Goal: Task Accomplishment & Management: Use online tool/utility

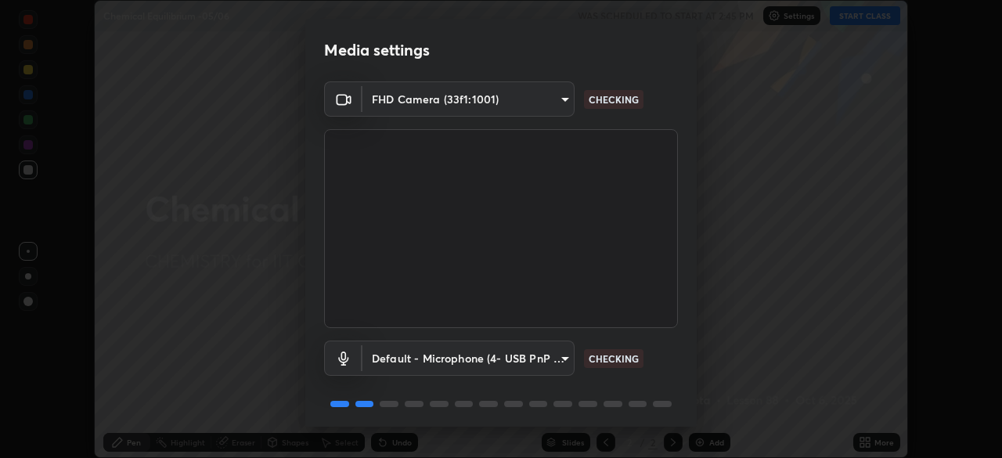
scroll to position [56, 0]
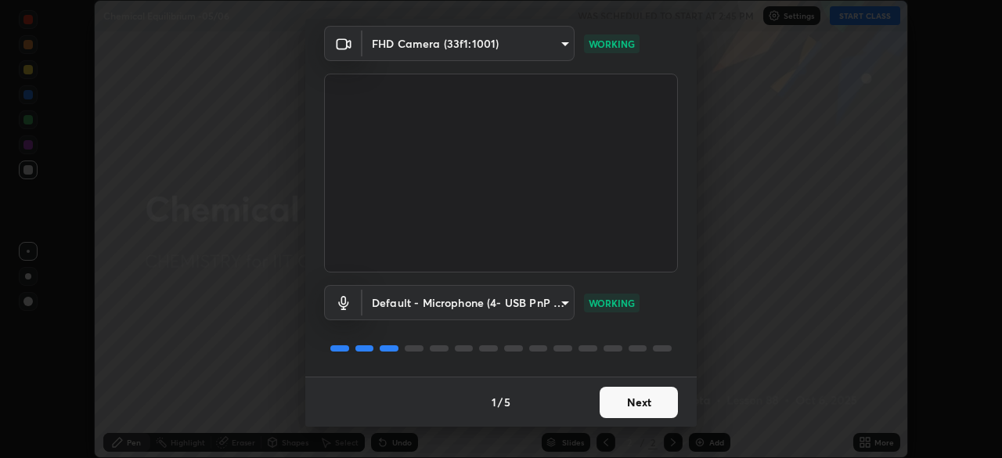
click at [644, 401] on button "Next" at bounding box center [638, 402] width 78 height 31
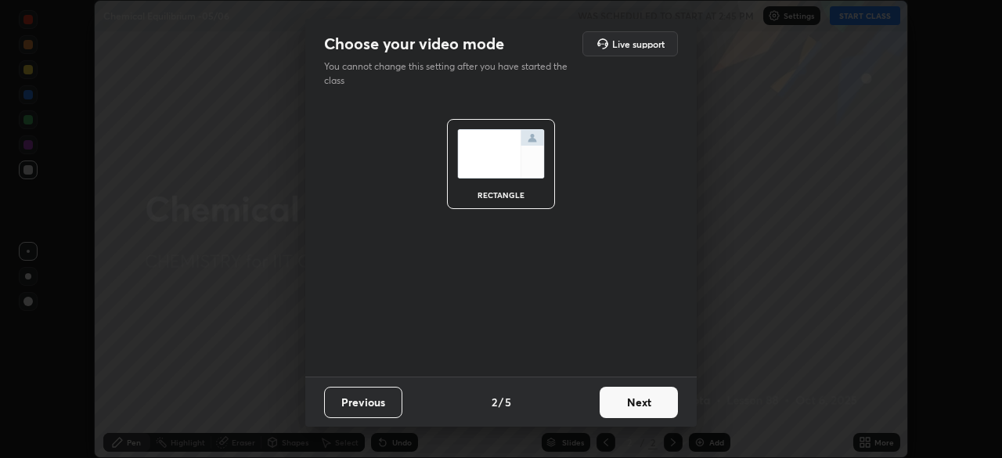
scroll to position [0, 0]
click at [643, 401] on button "Next" at bounding box center [638, 402] width 78 height 31
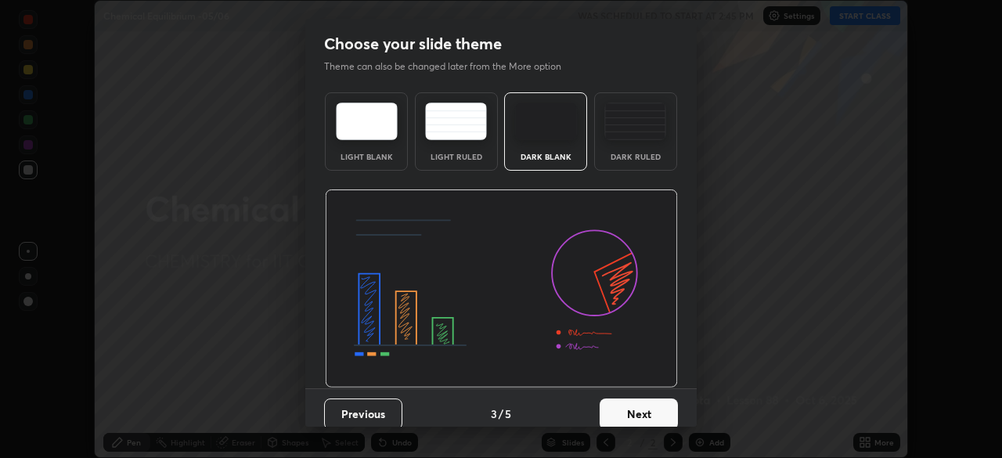
click at [650, 402] on button "Next" at bounding box center [638, 413] width 78 height 31
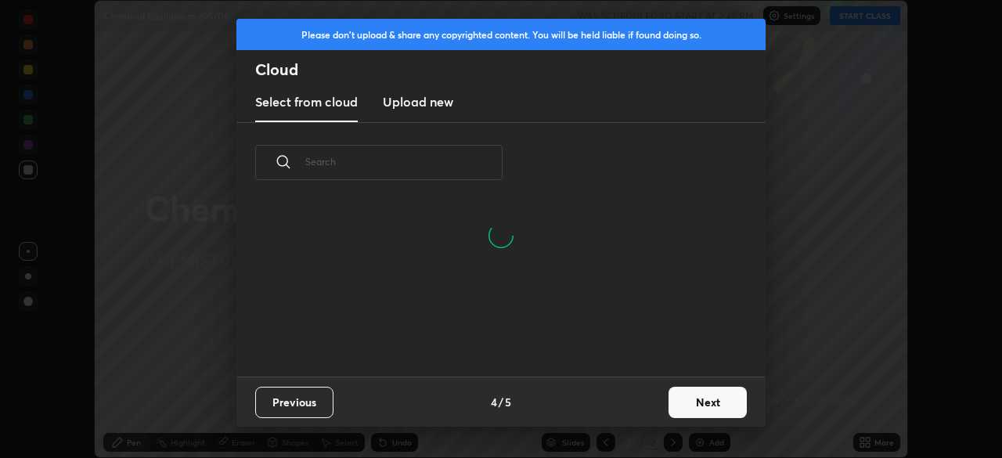
scroll to position [5, 9]
click at [705, 404] on button "Next" at bounding box center [707, 402] width 78 height 31
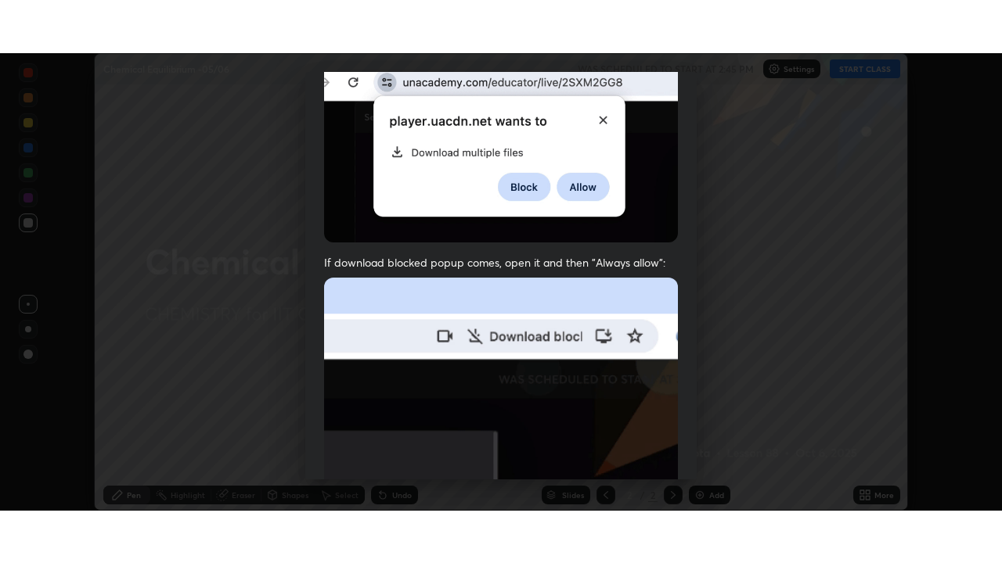
scroll to position [375, 0]
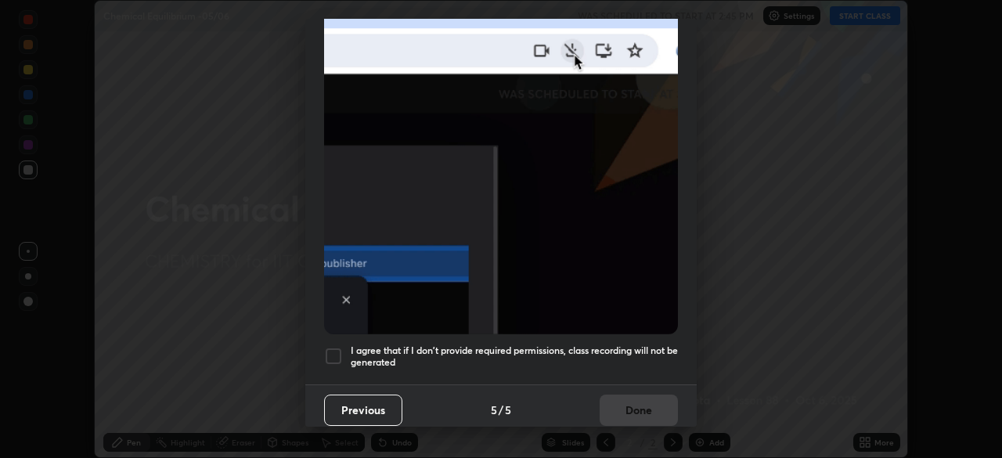
click at [335, 349] on div at bounding box center [333, 356] width 19 height 19
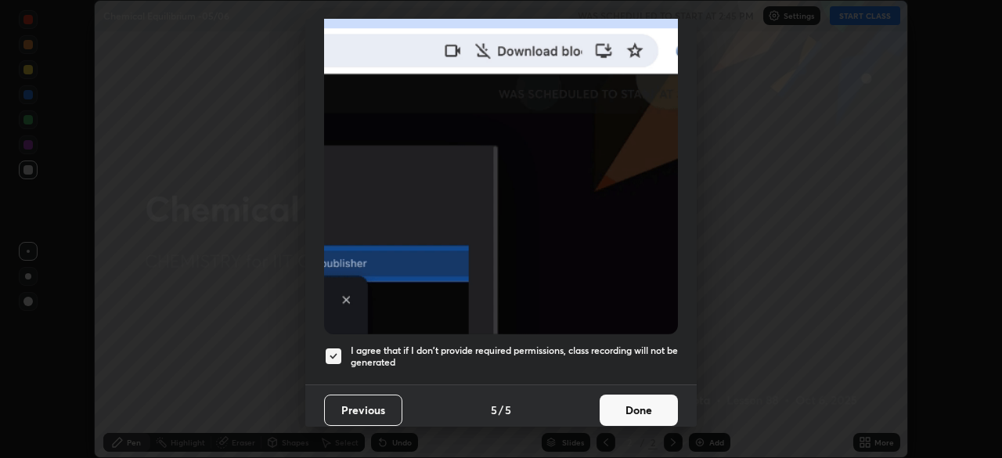
click at [610, 394] on button "Done" at bounding box center [638, 409] width 78 height 31
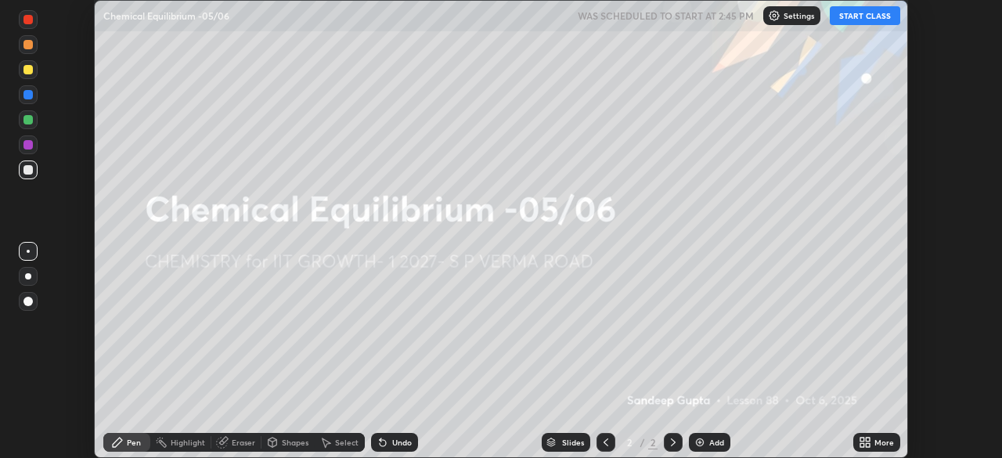
click at [862, 23] on button "START CLASS" at bounding box center [864, 15] width 70 height 19
click at [869, 437] on icon at bounding box center [867, 439] width 4 height 4
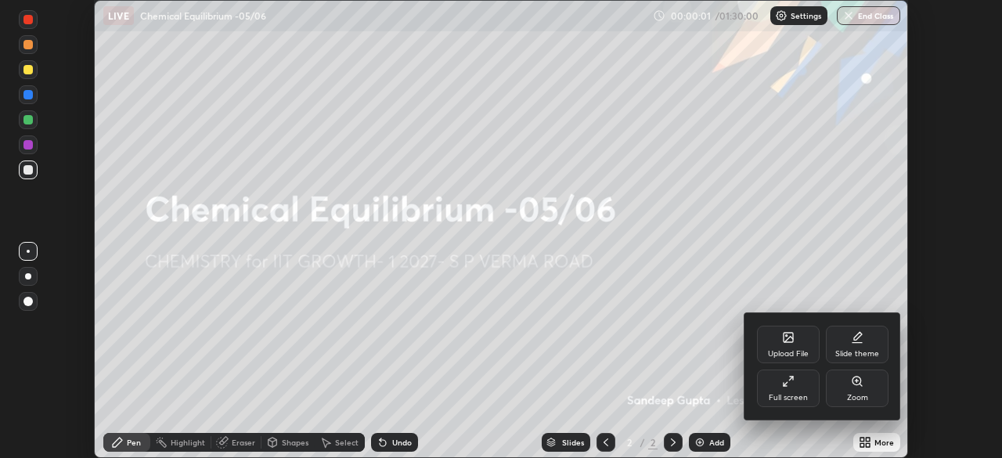
click at [807, 391] on div "Full screen" at bounding box center [788, 388] width 63 height 38
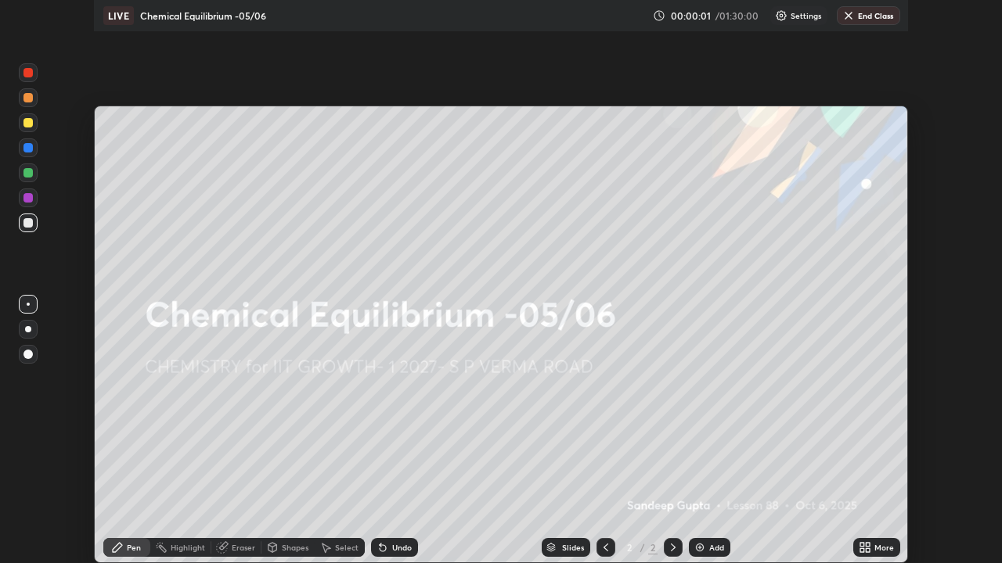
scroll to position [563, 1002]
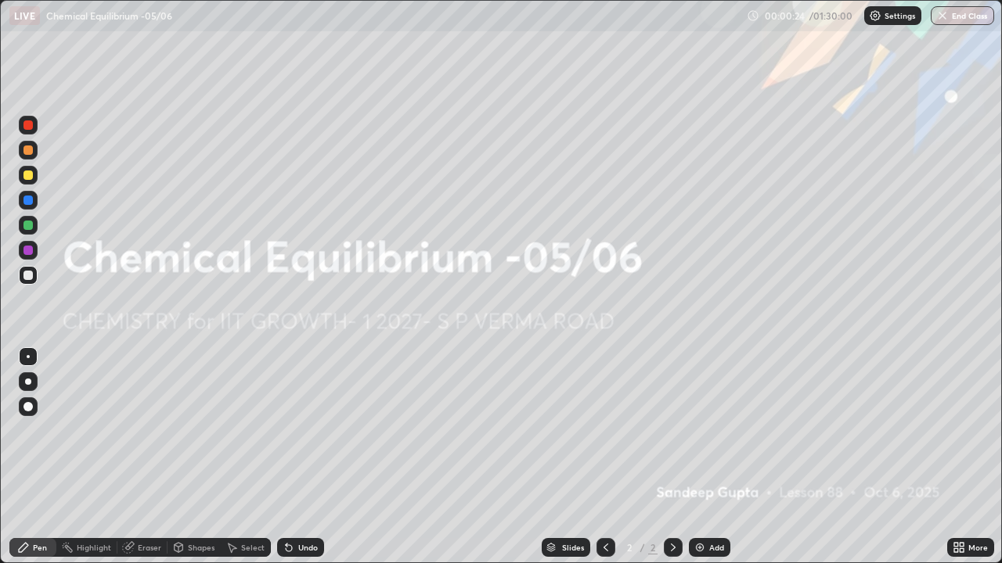
click at [702, 457] on div "Add" at bounding box center [709, 547] width 41 height 19
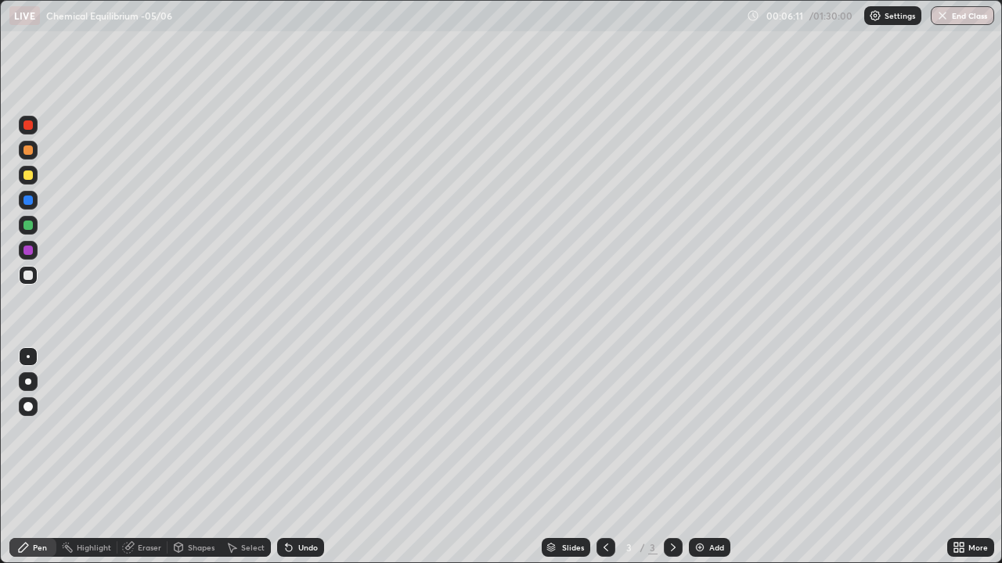
click at [36, 175] on div at bounding box center [28, 175] width 19 height 19
click at [304, 457] on div "Undo" at bounding box center [300, 547] width 47 height 19
click at [151, 457] on div "Eraser" at bounding box center [149, 548] width 23 height 8
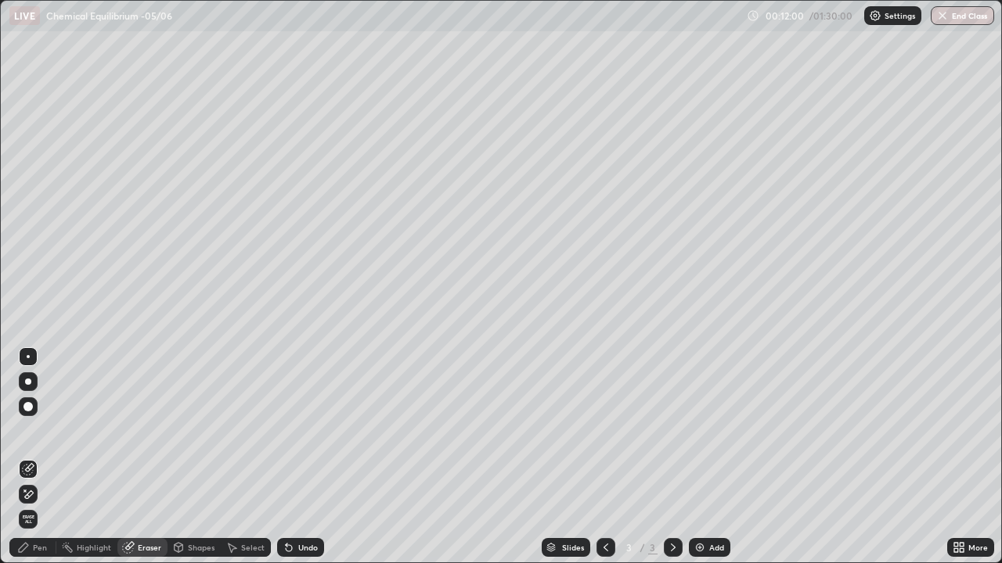
click at [30, 457] on span "Erase all" at bounding box center [28, 519] width 17 height 9
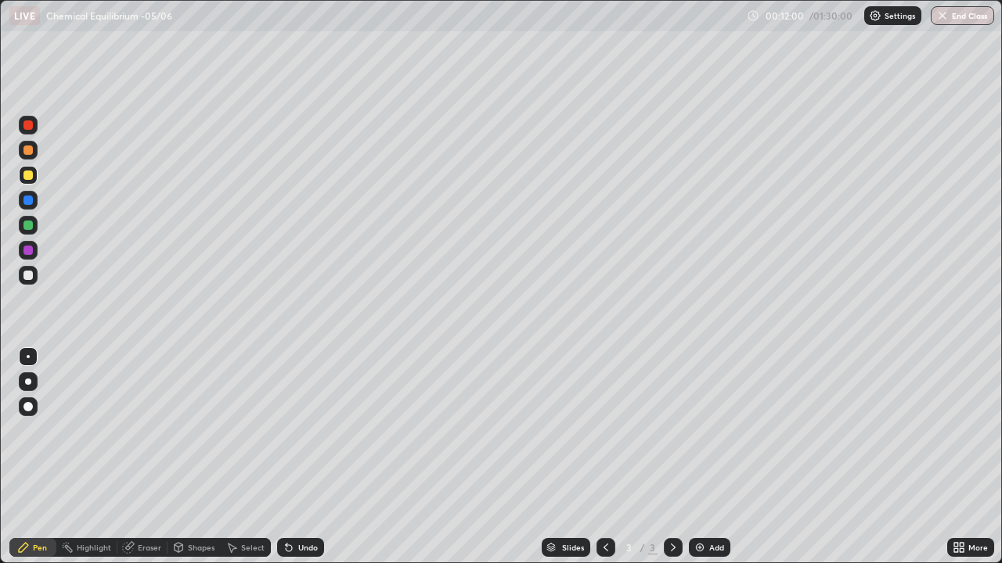
click at [36, 457] on div "Pen" at bounding box center [40, 548] width 14 height 8
click at [28, 274] on div at bounding box center [27, 275] width 9 height 9
click at [185, 457] on div "Shapes" at bounding box center [193, 547] width 53 height 19
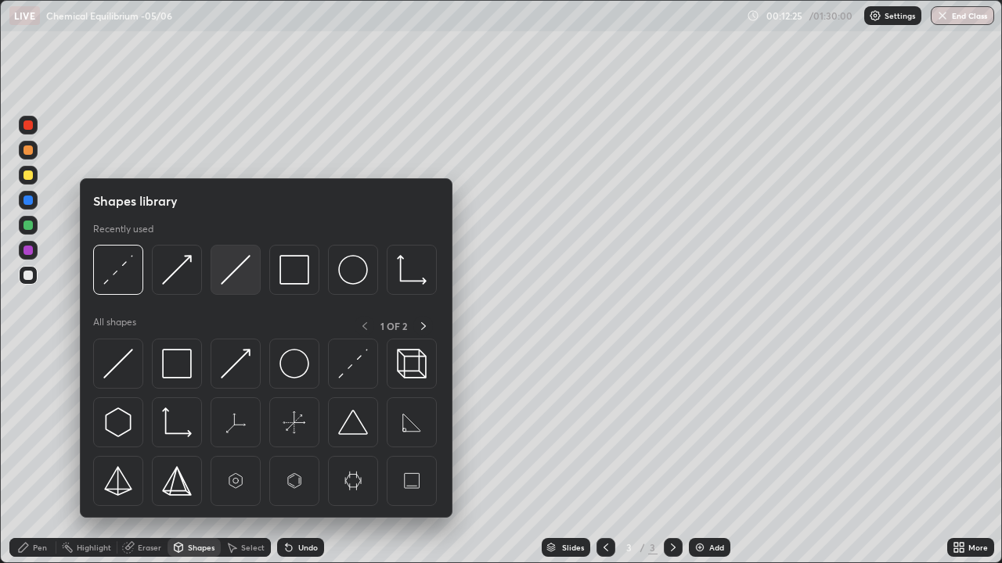
click at [229, 282] on img at bounding box center [236, 270] width 30 height 30
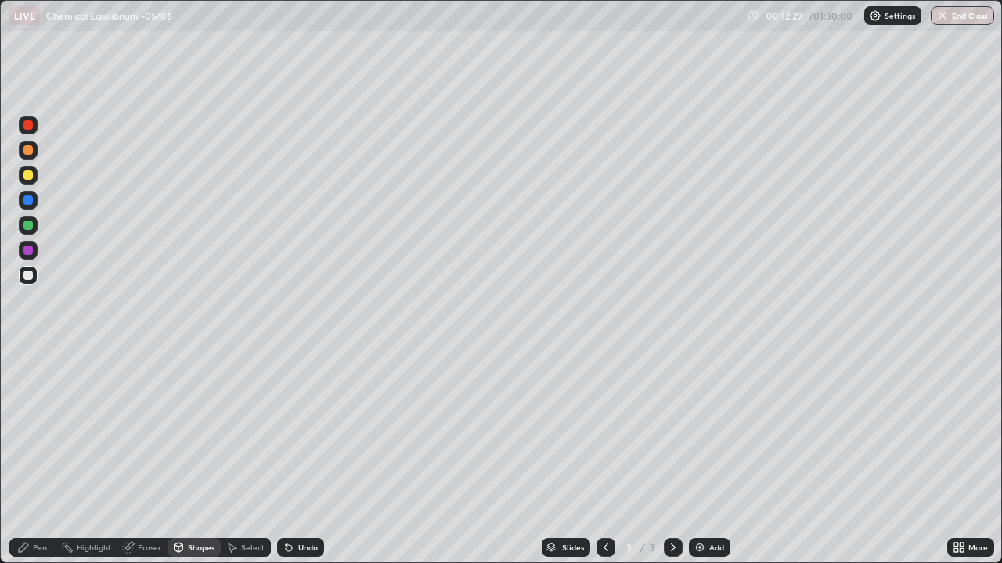
click at [40, 457] on div "Pen" at bounding box center [40, 548] width 14 height 8
click at [149, 457] on div "Eraser" at bounding box center [149, 548] width 23 height 8
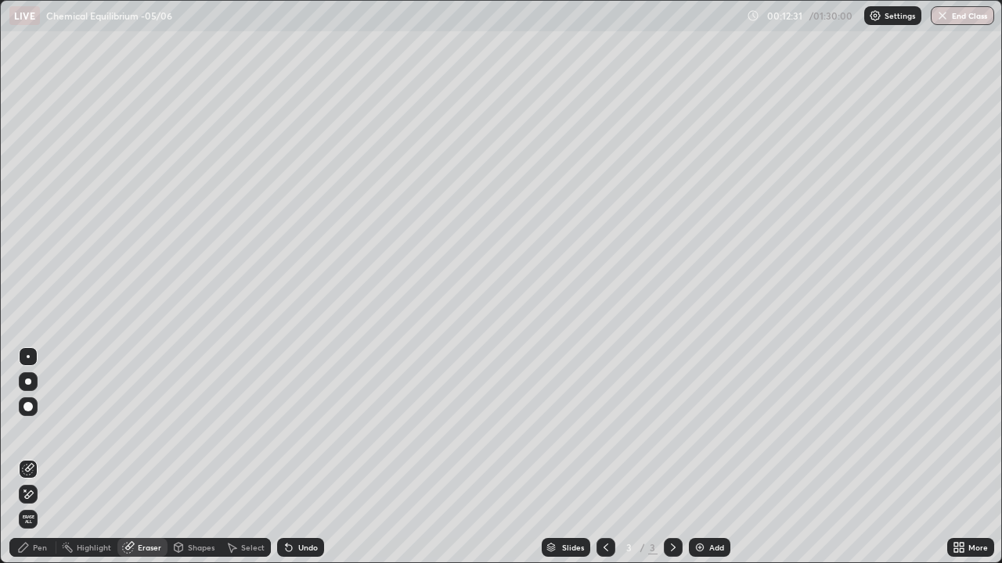
click at [181, 457] on icon at bounding box center [179, 547] width 9 height 9
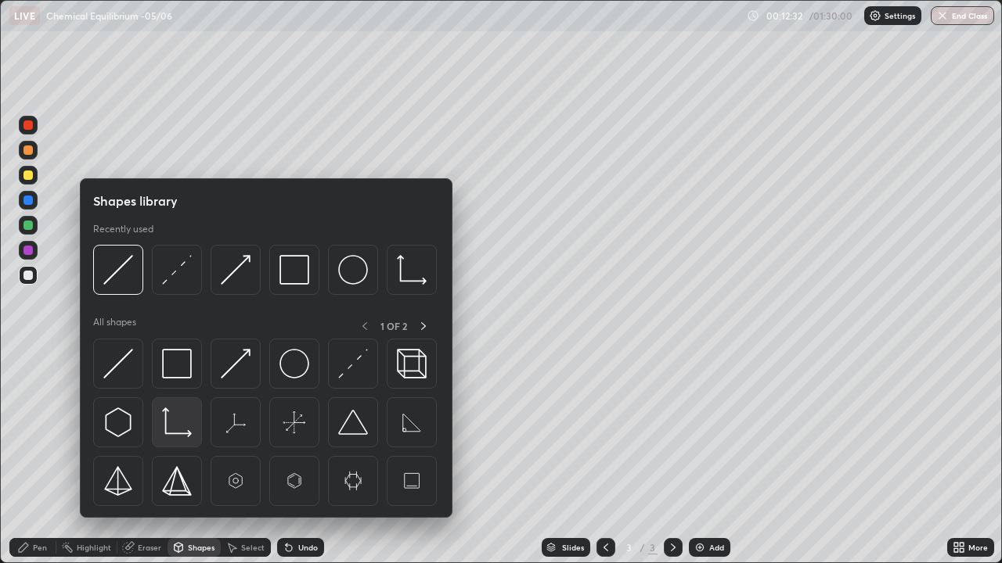
click at [179, 441] on div at bounding box center [177, 423] width 50 height 50
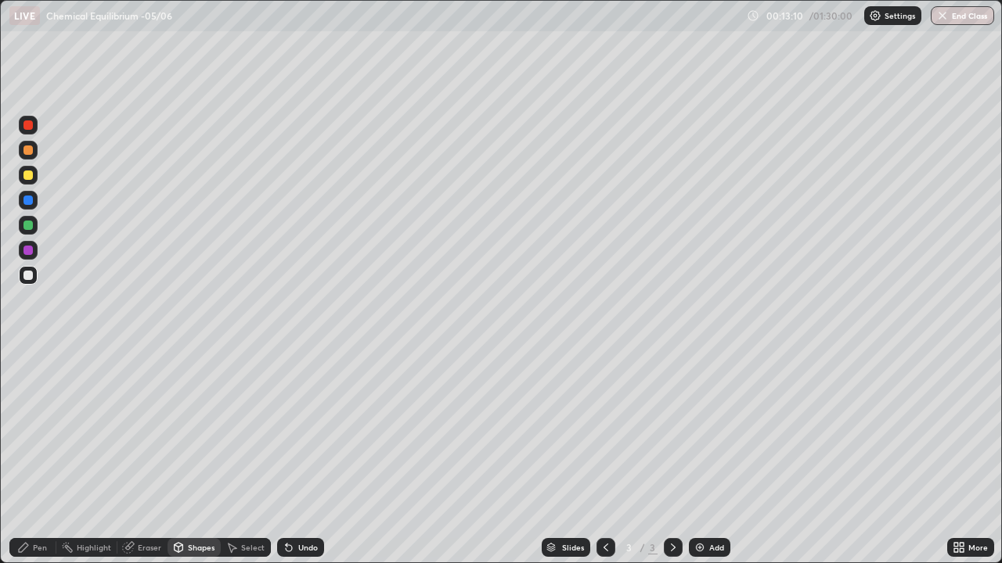
click at [39, 457] on div "Pen" at bounding box center [32, 547] width 47 height 19
click at [31, 225] on div at bounding box center [27, 225] width 9 height 9
click at [308, 457] on div "Undo" at bounding box center [308, 548] width 20 height 8
click at [207, 457] on div "Shapes" at bounding box center [201, 548] width 27 height 8
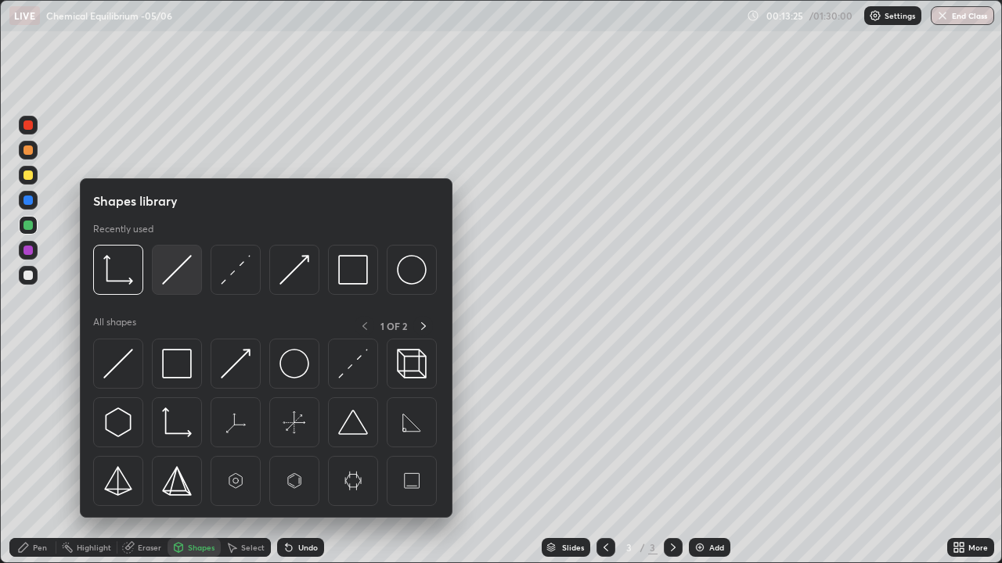
click at [182, 284] on img at bounding box center [177, 270] width 30 height 30
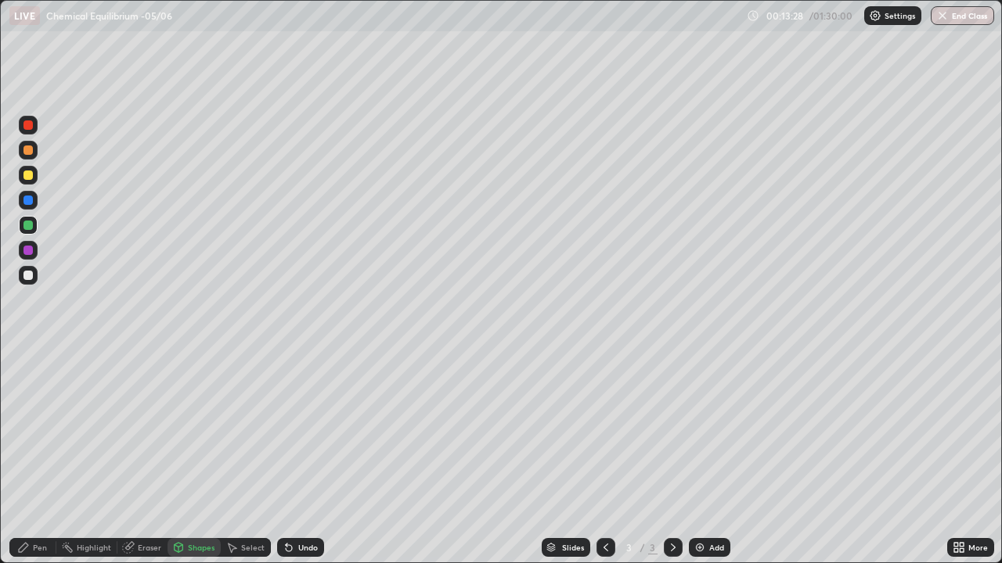
click at [37, 457] on div "Pen" at bounding box center [32, 547] width 47 height 19
click at [200, 457] on div "Shapes" at bounding box center [193, 547] width 53 height 19
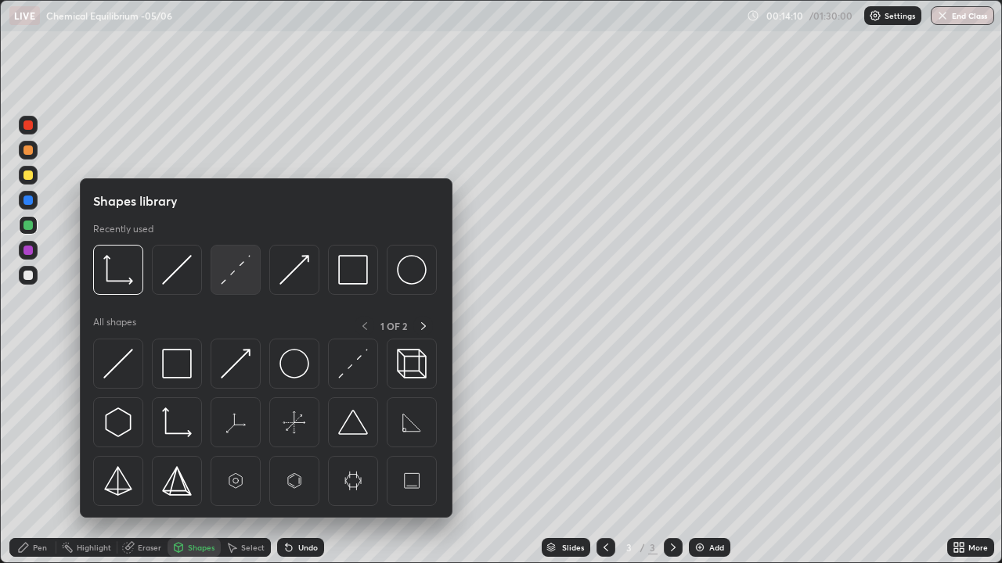
click at [236, 276] on img at bounding box center [236, 270] width 30 height 30
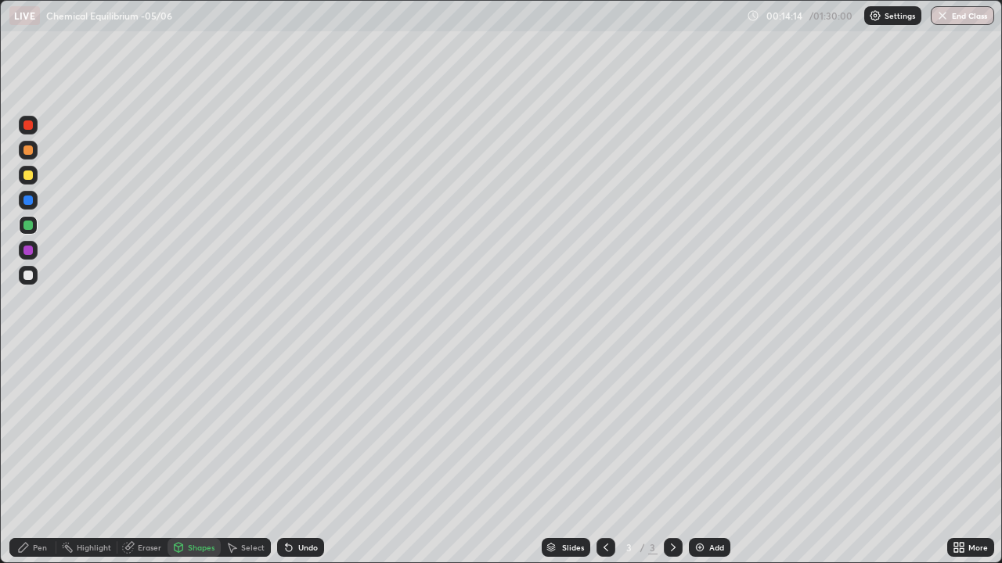
click at [293, 457] on div "Undo" at bounding box center [300, 547] width 47 height 19
click at [41, 457] on div "Pen" at bounding box center [40, 548] width 14 height 8
click at [32, 174] on div at bounding box center [27, 175] width 9 height 9
click at [313, 457] on div "Undo" at bounding box center [300, 547] width 47 height 19
click at [297, 457] on div "Undo" at bounding box center [300, 547] width 47 height 19
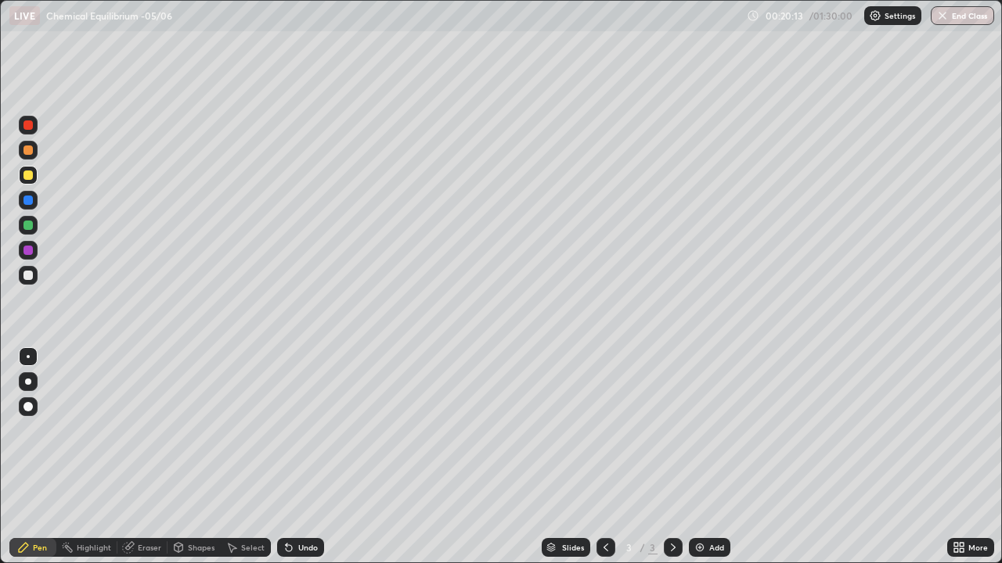
click at [35, 273] on div at bounding box center [28, 275] width 19 height 19
click at [695, 457] on img at bounding box center [699, 548] width 13 height 13
click at [31, 178] on div at bounding box center [27, 175] width 9 height 9
click at [303, 457] on div "Undo" at bounding box center [308, 548] width 20 height 8
click at [36, 268] on div at bounding box center [28, 275] width 19 height 25
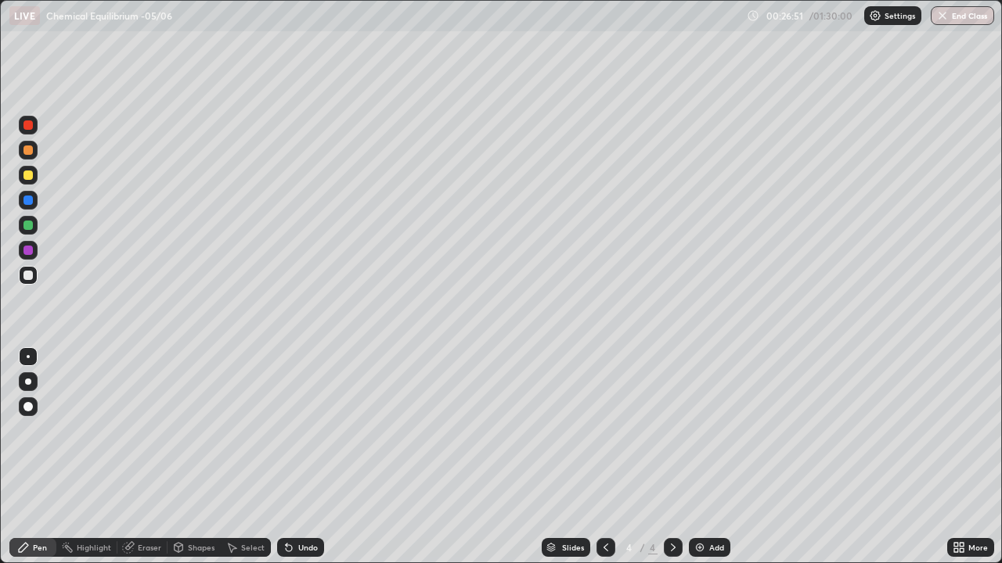
click at [295, 457] on div "Undo" at bounding box center [300, 547] width 47 height 19
click at [205, 457] on div "Shapes" at bounding box center [201, 548] width 27 height 8
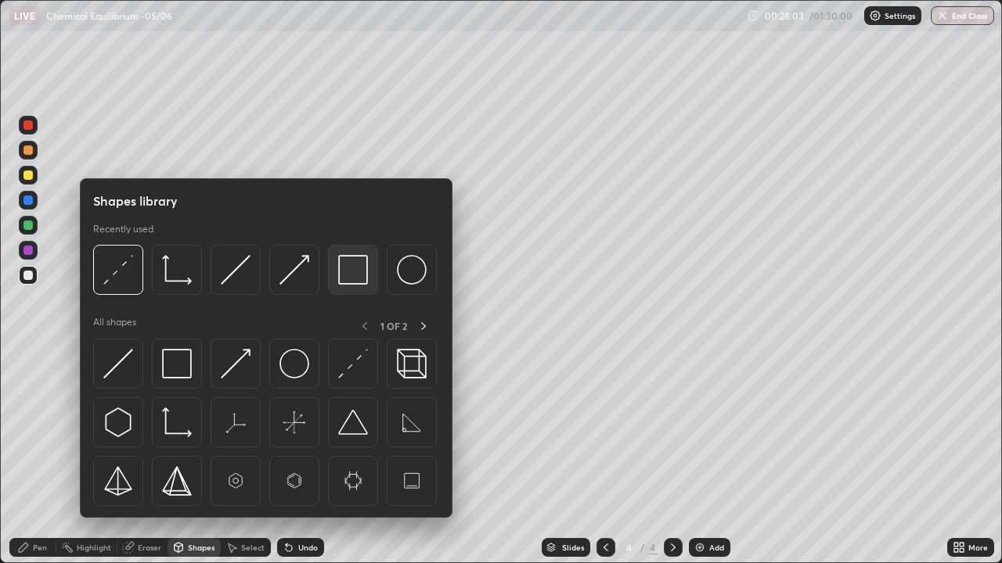
click at [344, 269] on img at bounding box center [353, 270] width 30 height 30
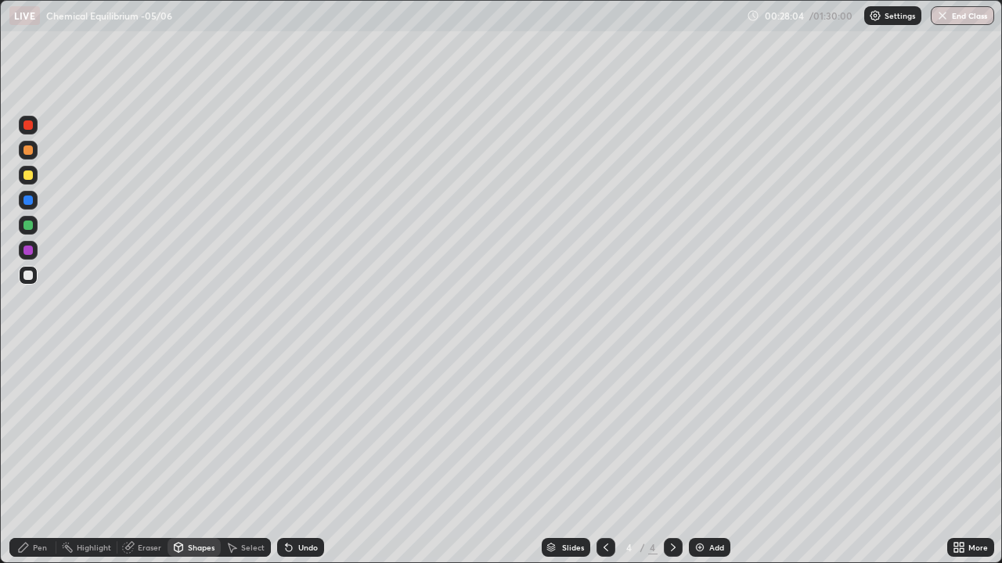
click at [32, 226] on div at bounding box center [27, 225] width 9 height 9
click at [304, 457] on div "Undo" at bounding box center [300, 547] width 47 height 19
click at [297, 457] on div "Undo" at bounding box center [300, 547] width 47 height 19
click at [294, 457] on div "Undo" at bounding box center [300, 547] width 47 height 19
click at [38, 457] on div "Pen" at bounding box center [40, 548] width 14 height 8
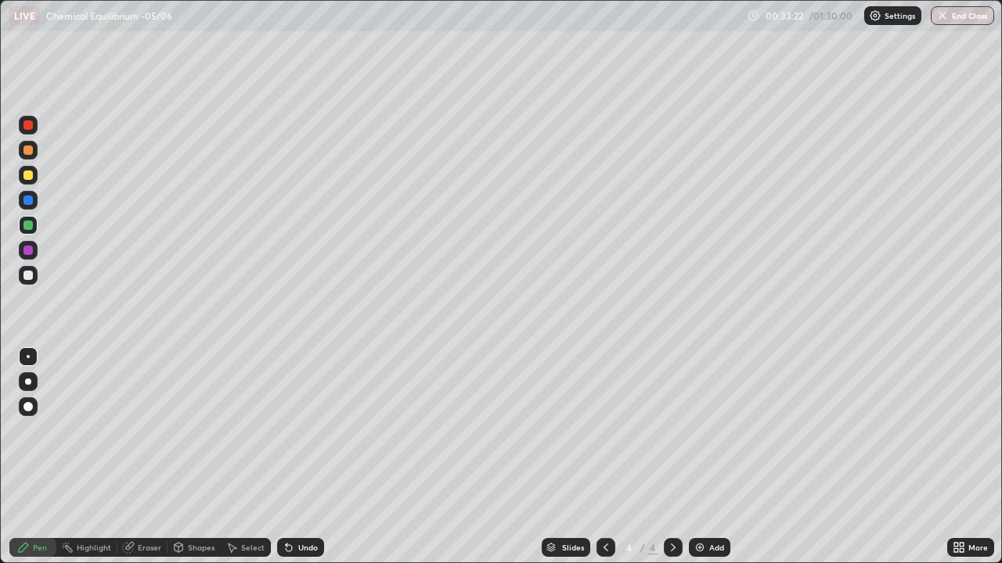
click at [695, 457] on img at bounding box center [699, 548] width 13 height 13
click at [604, 457] on icon at bounding box center [605, 548] width 13 height 13
click at [678, 457] on div at bounding box center [673, 547] width 19 height 19
click at [193, 457] on div "Shapes" at bounding box center [193, 547] width 53 height 19
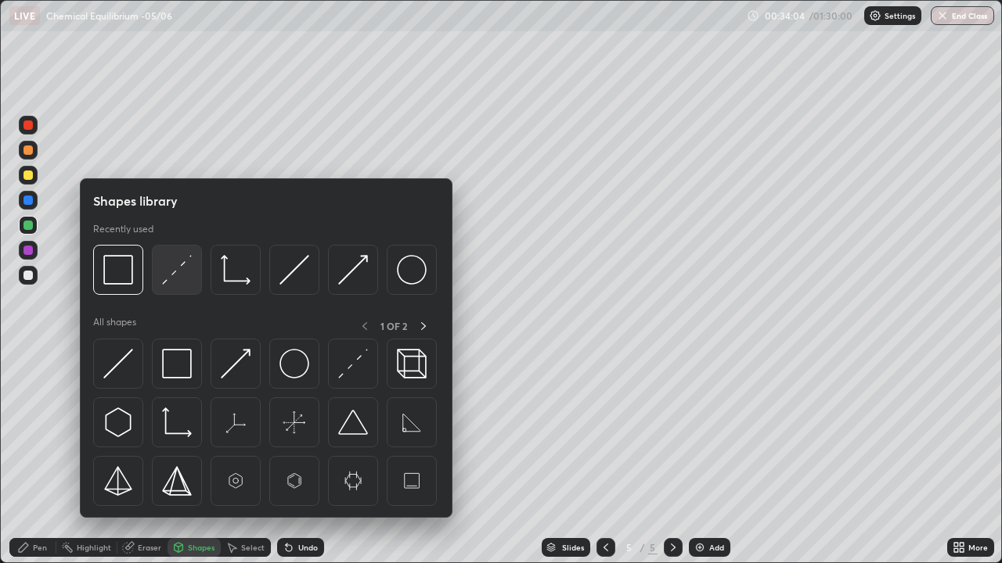
click at [168, 278] on img at bounding box center [177, 270] width 30 height 30
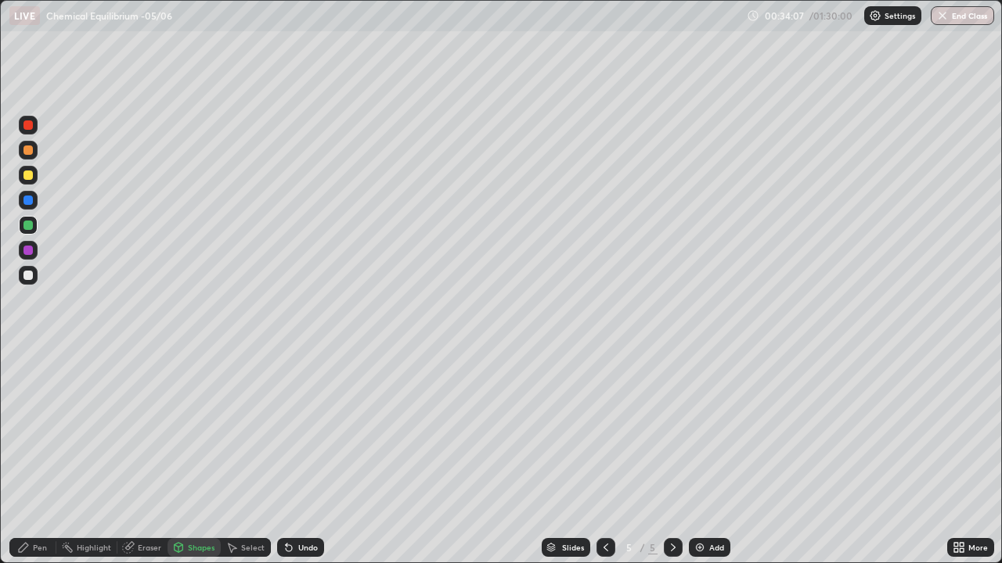
click at [31, 273] on div at bounding box center [27, 275] width 9 height 9
click at [295, 457] on div "Undo" at bounding box center [300, 547] width 47 height 19
click at [35, 457] on div "Pen" at bounding box center [40, 548] width 14 height 8
click at [204, 457] on div "Shapes" at bounding box center [201, 548] width 27 height 8
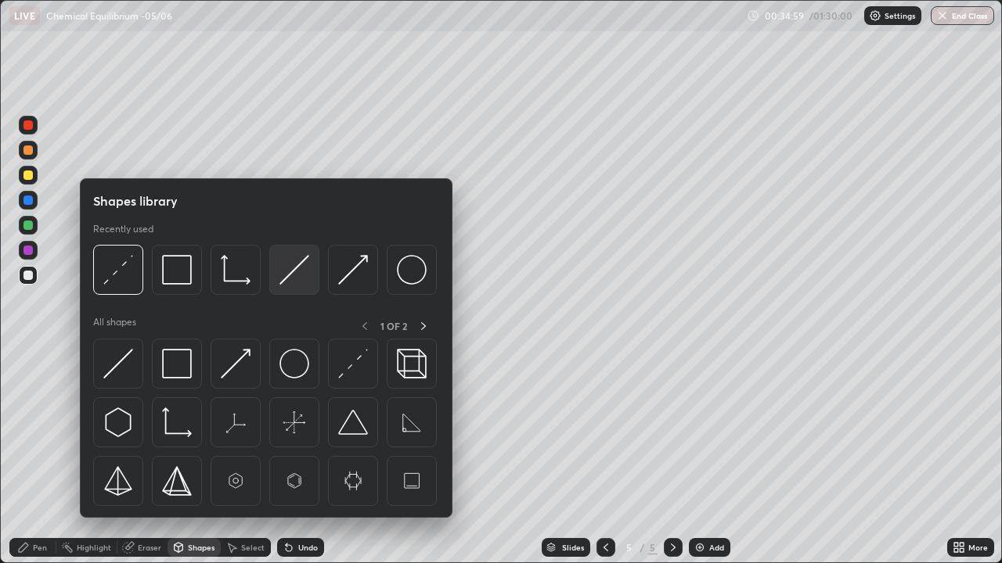
click at [282, 278] on img at bounding box center [294, 270] width 30 height 30
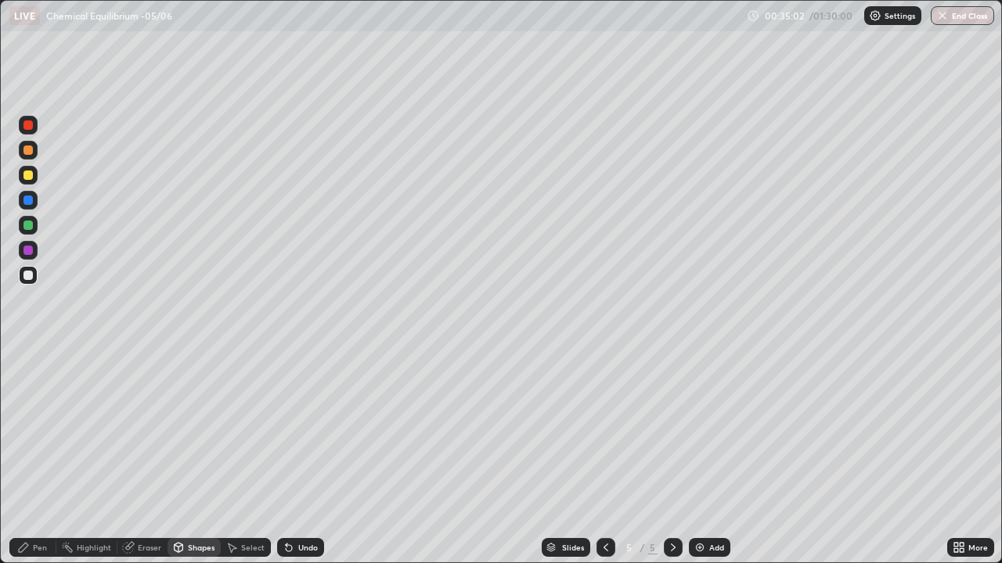
click at [38, 457] on div "Pen" at bounding box center [32, 547] width 47 height 19
click at [22, 457] on icon at bounding box center [23, 547] width 9 height 9
click at [31, 182] on div at bounding box center [28, 175] width 19 height 19
click at [198, 457] on div "Shapes" at bounding box center [201, 548] width 27 height 8
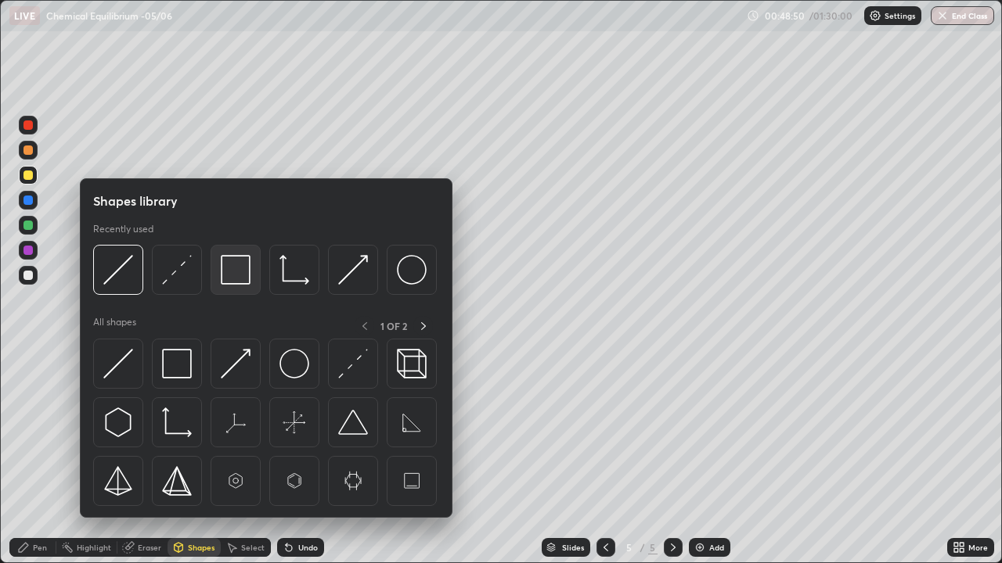
click at [240, 278] on img at bounding box center [236, 270] width 30 height 30
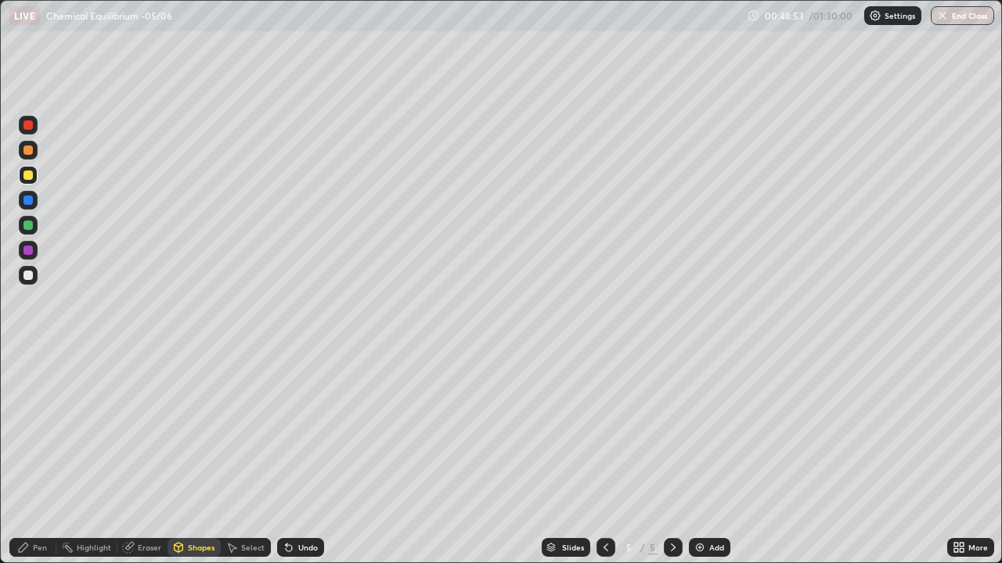
click at [206, 457] on div "Shapes" at bounding box center [201, 548] width 27 height 8
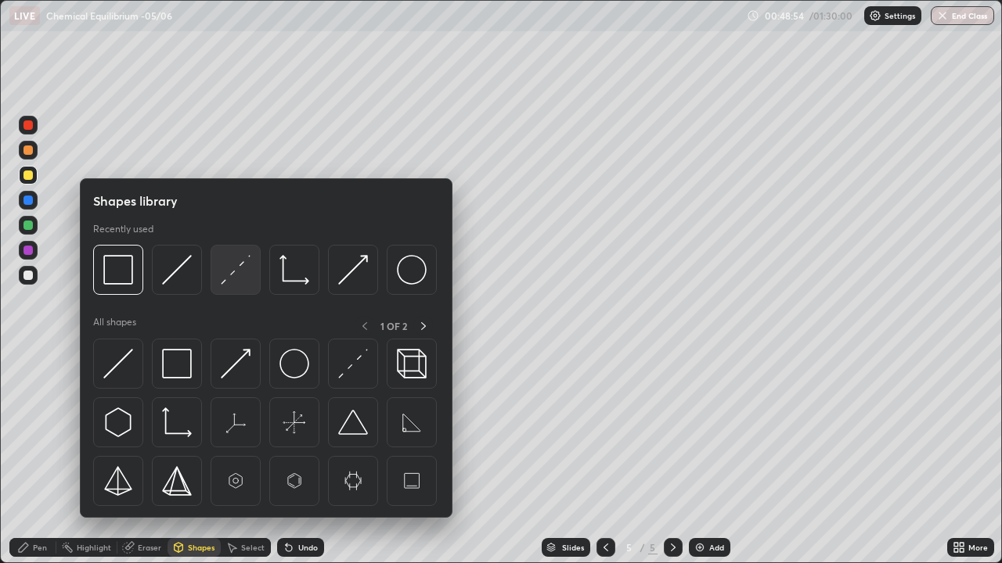
click at [229, 279] on img at bounding box center [236, 270] width 30 height 30
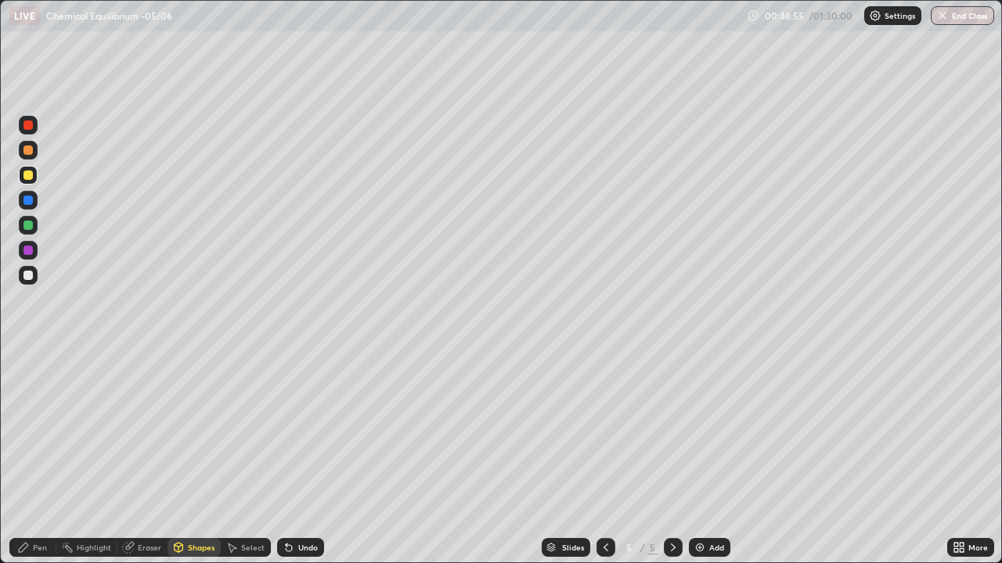
click at [34, 229] on div at bounding box center [28, 225] width 19 height 19
click at [39, 457] on div "Pen" at bounding box center [32, 547] width 47 height 19
click at [34, 275] on div at bounding box center [28, 275] width 19 height 19
click at [213, 457] on div "Shapes" at bounding box center [201, 548] width 27 height 8
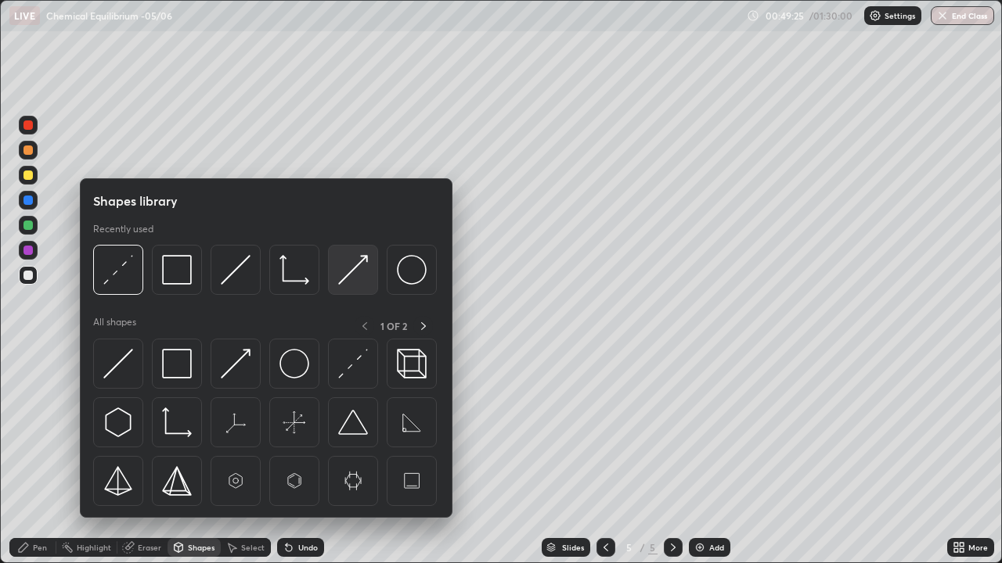
click at [351, 269] on img at bounding box center [353, 270] width 30 height 30
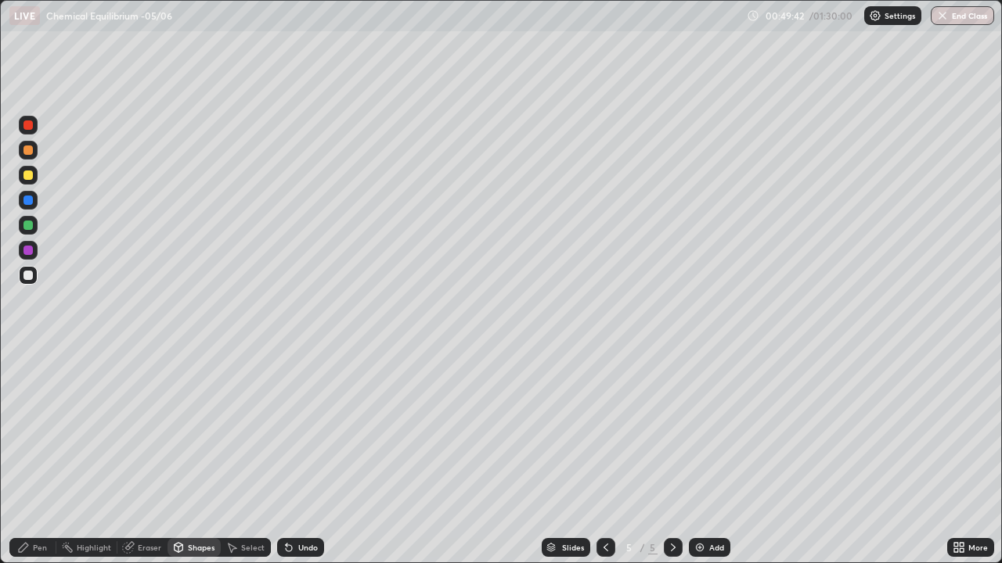
click at [305, 457] on div "Undo" at bounding box center [308, 548] width 20 height 8
click at [34, 457] on div "Pen" at bounding box center [40, 548] width 14 height 8
click at [298, 457] on div "Undo" at bounding box center [308, 548] width 20 height 8
click at [201, 457] on div "Shapes" at bounding box center [201, 548] width 27 height 8
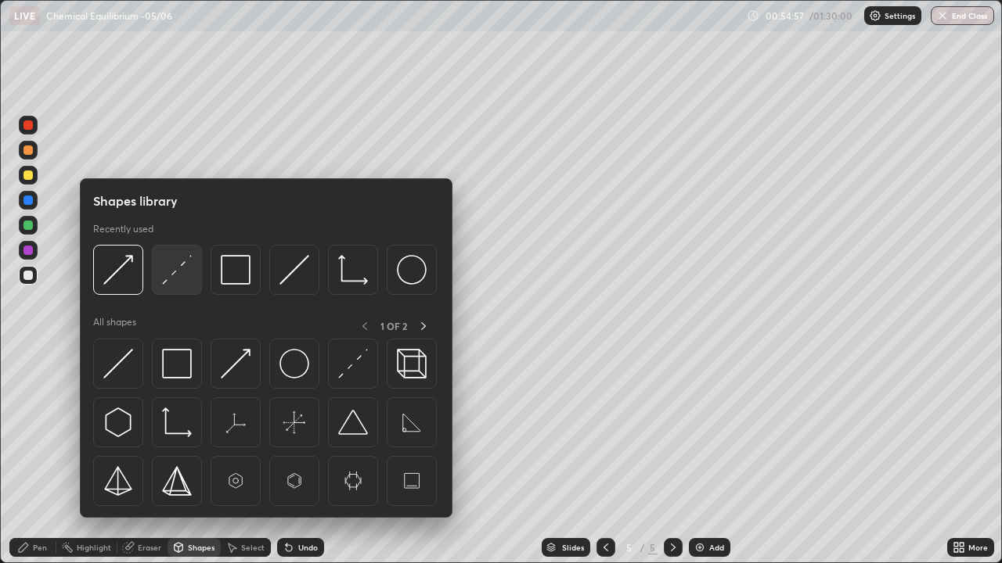
click at [182, 268] on img at bounding box center [177, 270] width 30 height 30
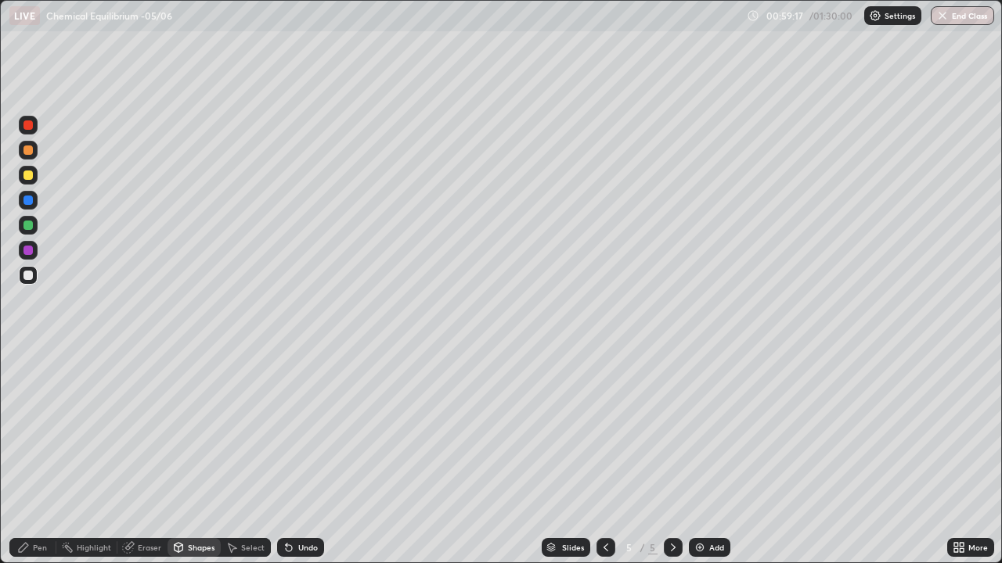
click at [147, 457] on div "Eraser" at bounding box center [142, 547] width 50 height 19
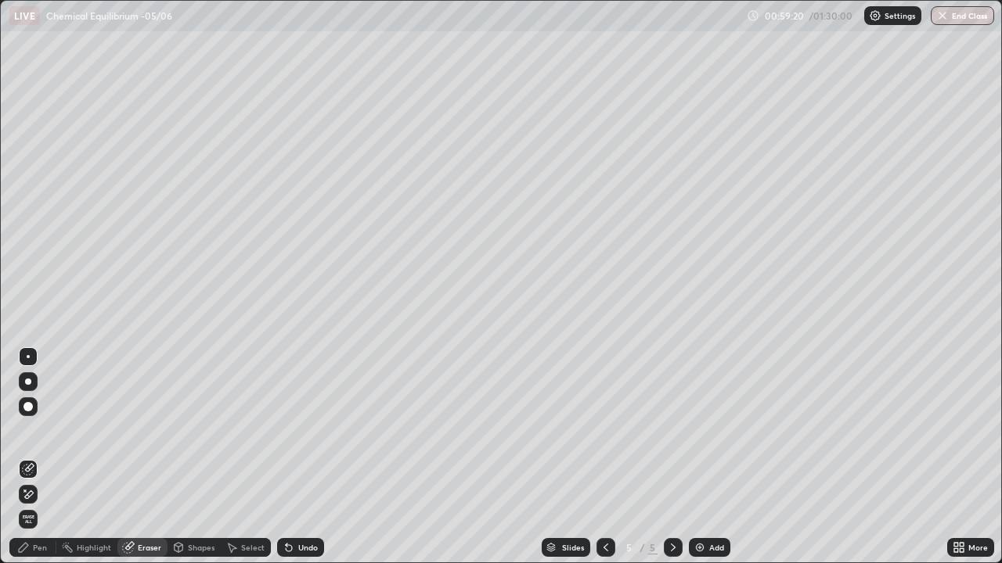
click at [700, 457] on img at bounding box center [699, 548] width 13 height 13
click at [31, 457] on div "Pen" at bounding box center [32, 547] width 47 height 19
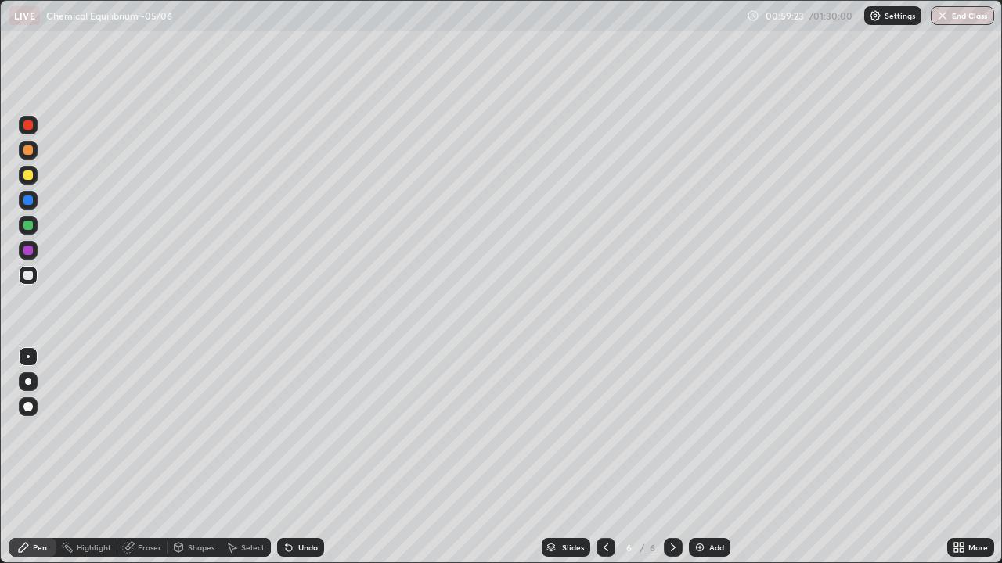
click at [27, 176] on div at bounding box center [27, 175] width 9 height 9
click at [145, 457] on div "Eraser" at bounding box center [149, 548] width 23 height 8
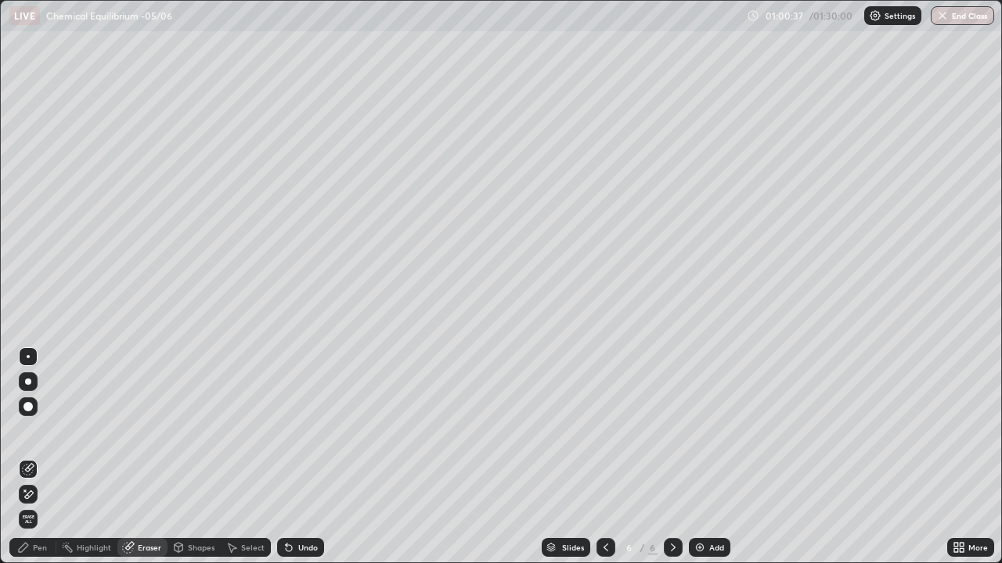
click at [32, 457] on div "Pen" at bounding box center [32, 547] width 47 height 19
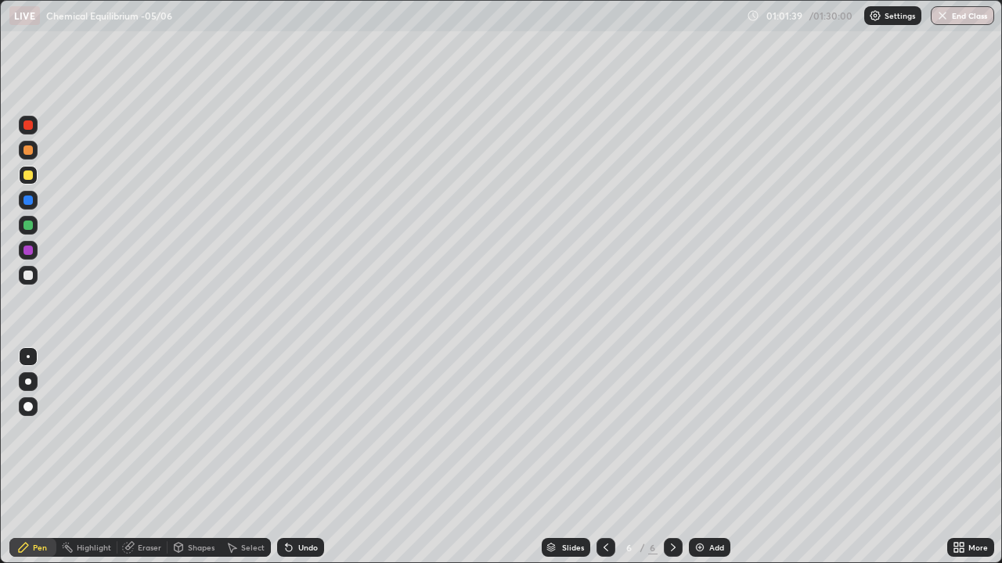
click at [604, 457] on icon at bounding box center [605, 548] width 13 height 13
click at [671, 457] on icon at bounding box center [673, 548] width 13 height 13
click at [696, 457] on img at bounding box center [699, 548] width 13 height 13
click at [30, 273] on div at bounding box center [27, 275] width 9 height 9
click at [30, 222] on div at bounding box center [27, 225] width 9 height 9
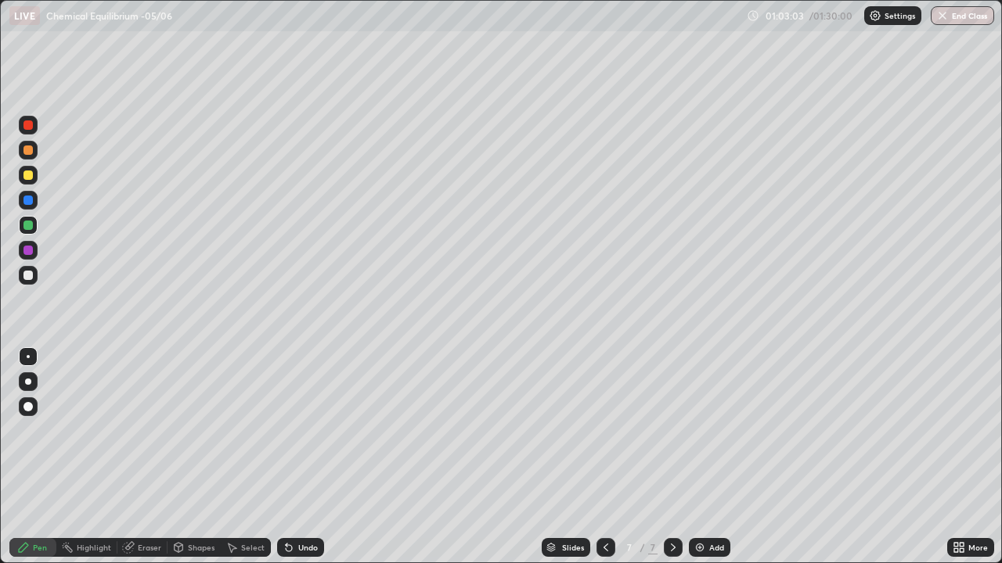
click at [32, 457] on div "Pen" at bounding box center [32, 547] width 47 height 19
click at [31, 275] on div at bounding box center [27, 275] width 9 height 9
click at [187, 457] on div "Shapes" at bounding box center [193, 547] width 53 height 19
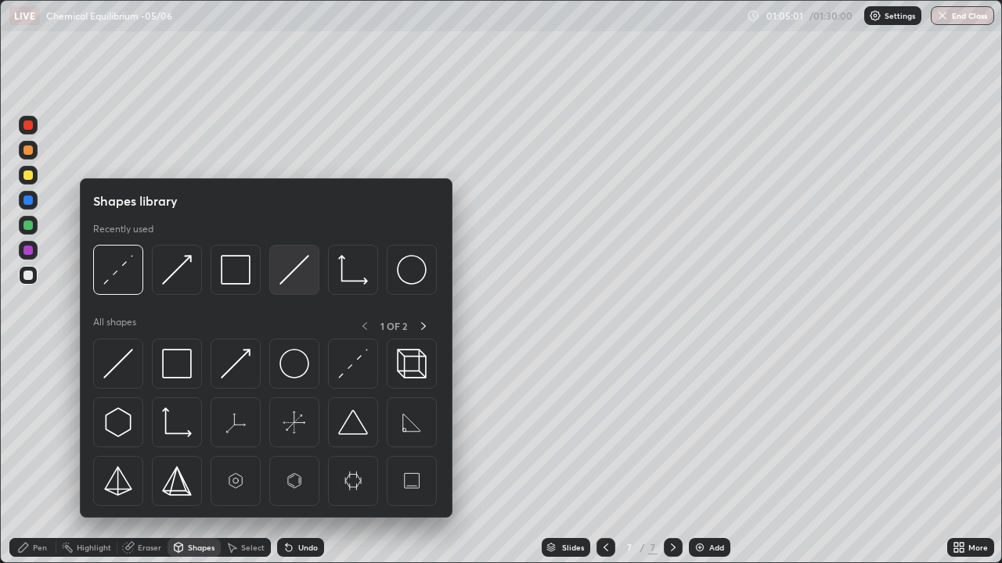
click at [284, 279] on img at bounding box center [294, 270] width 30 height 30
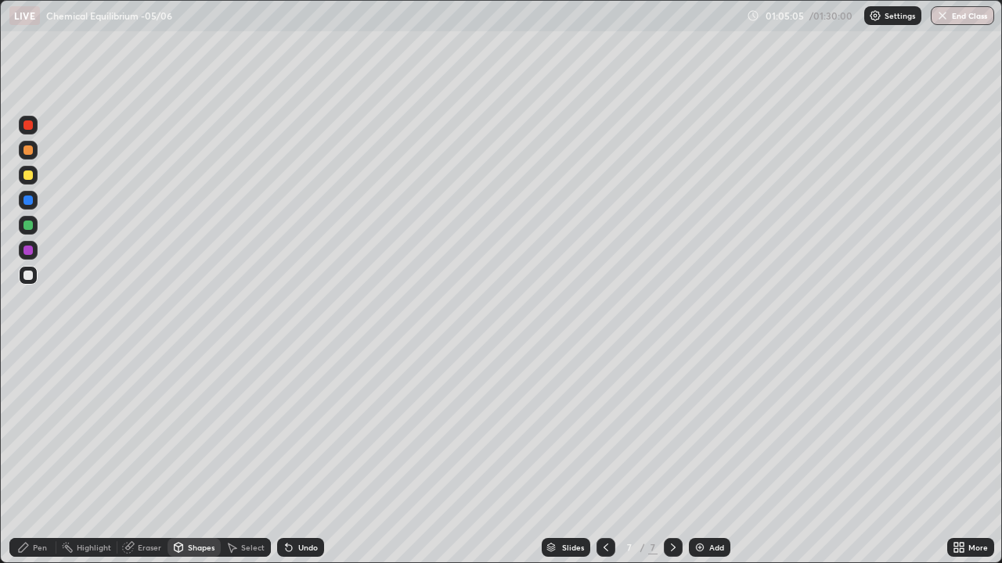
click at [41, 457] on div "Pen" at bounding box center [40, 548] width 14 height 8
click at [25, 224] on div at bounding box center [27, 225] width 9 height 9
click at [124, 457] on icon at bounding box center [128, 548] width 10 height 10
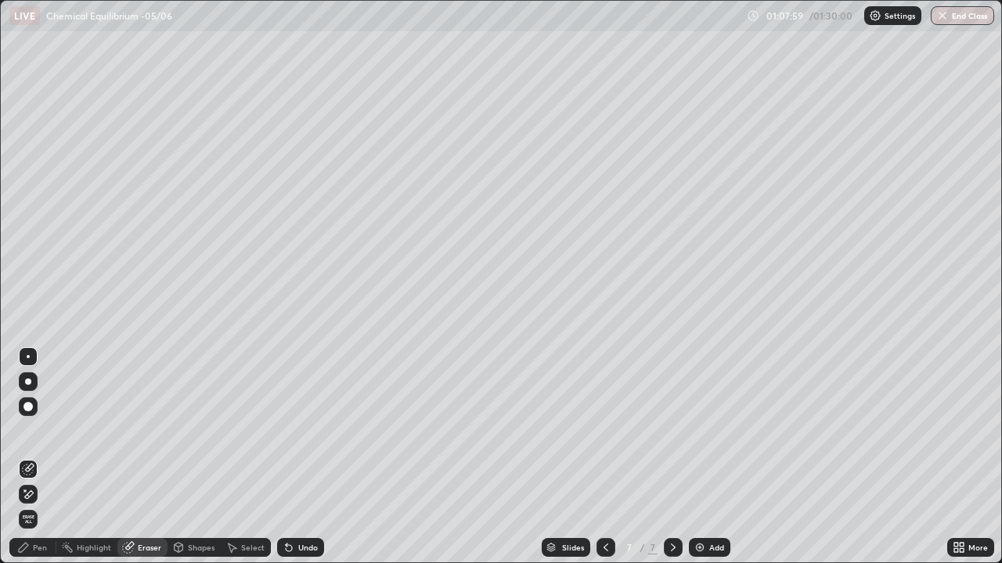
click at [38, 457] on div "Pen" at bounding box center [40, 548] width 14 height 8
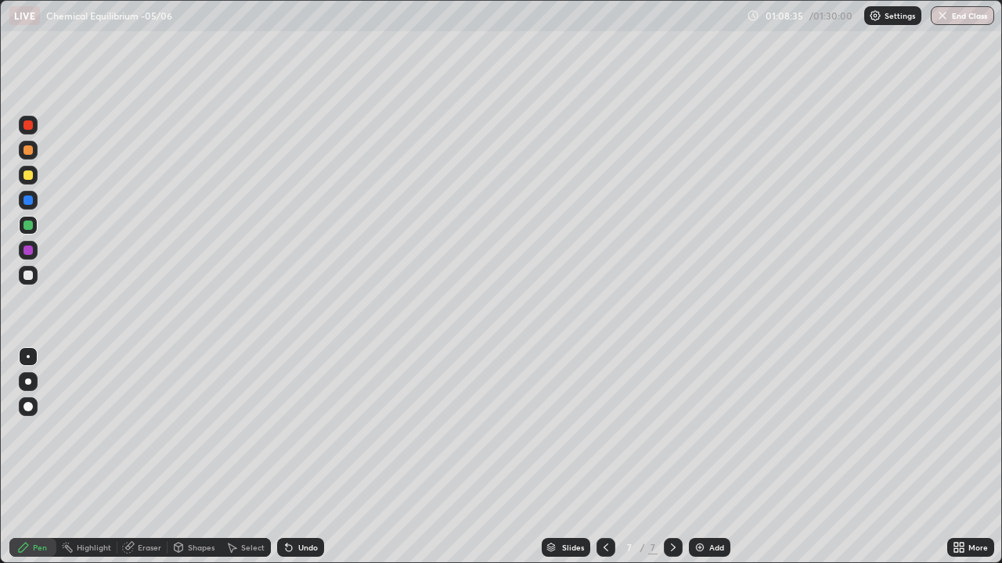
click at [29, 278] on div at bounding box center [27, 275] width 9 height 9
click at [706, 457] on div "Add" at bounding box center [709, 547] width 41 height 19
click at [196, 457] on div "Shapes" at bounding box center [201, 548] width 27 height 8
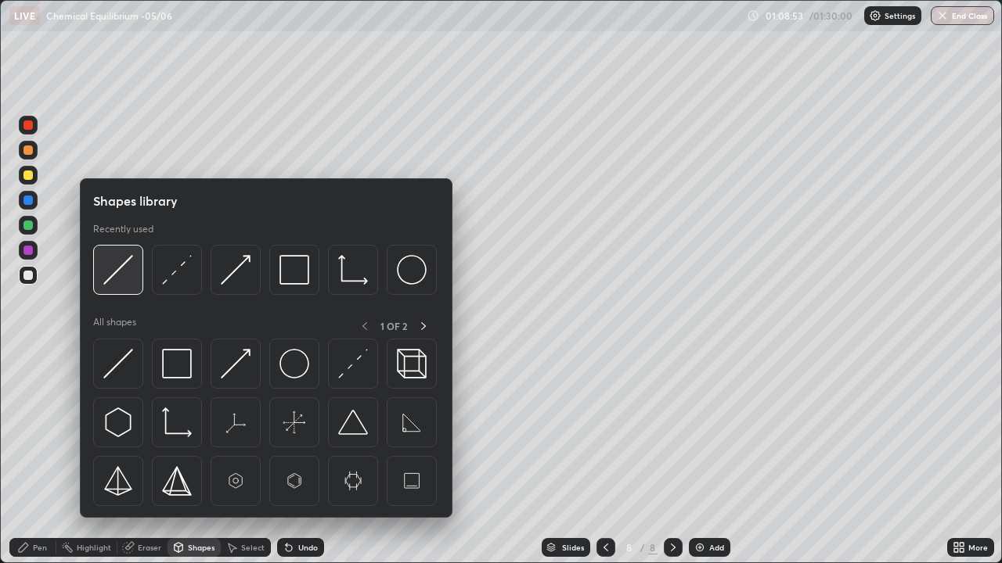
click at [124, 275] on img at bounding box center [118, 270] width 30 height 30
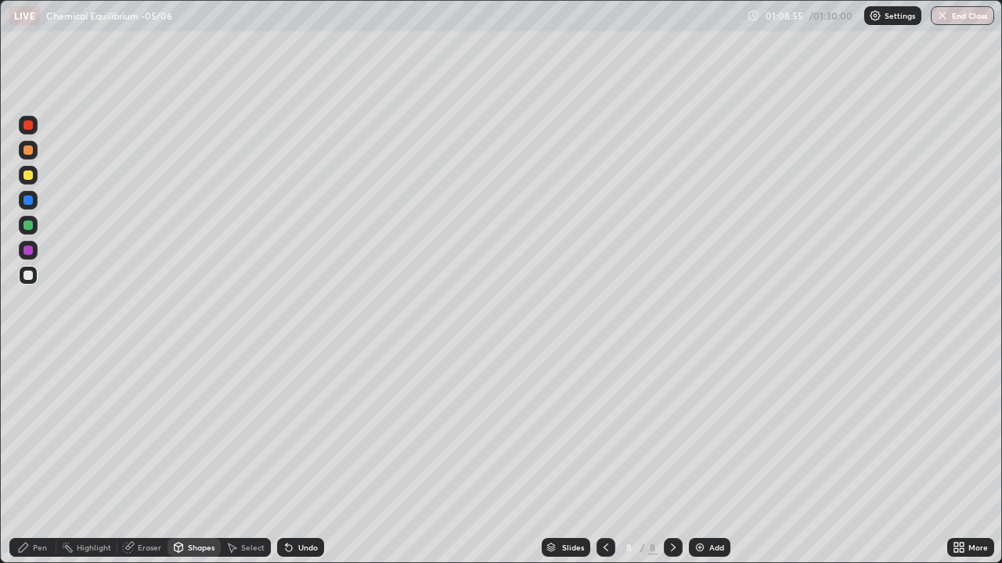
click at [29, 224] on div at bounding box center [27, 225] width 9 height 9
click at [29, 457] on icon at bounding box center [23, 548] width 13 height 13
click at [26, 175] on div at bounding box center [27, 175] width 9 height 9
click at [182, 457] on icon at bounding box center [178, 548] width 13 height 13
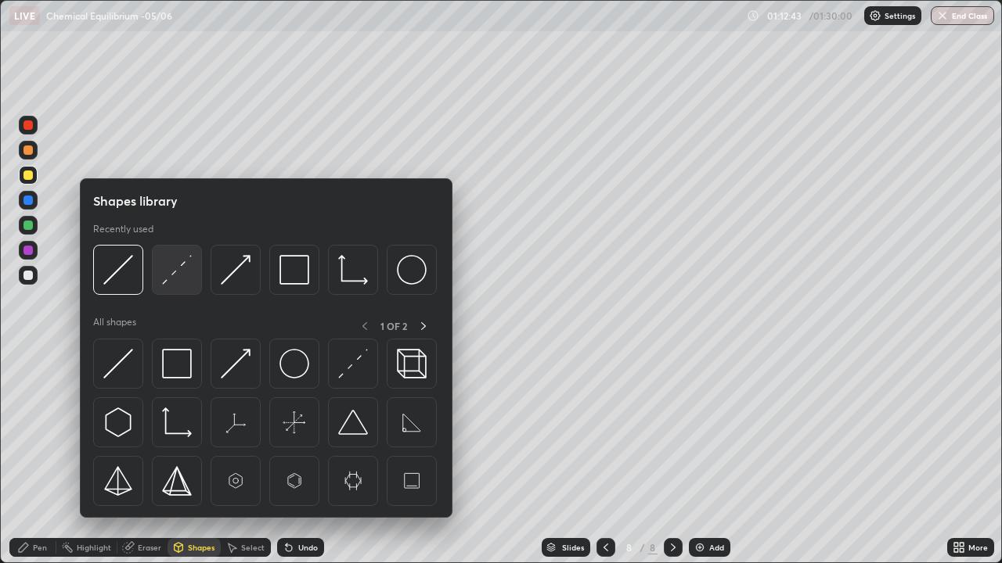
click at [172, 281] on img at bounding box center [177, 270] width 30 height 30
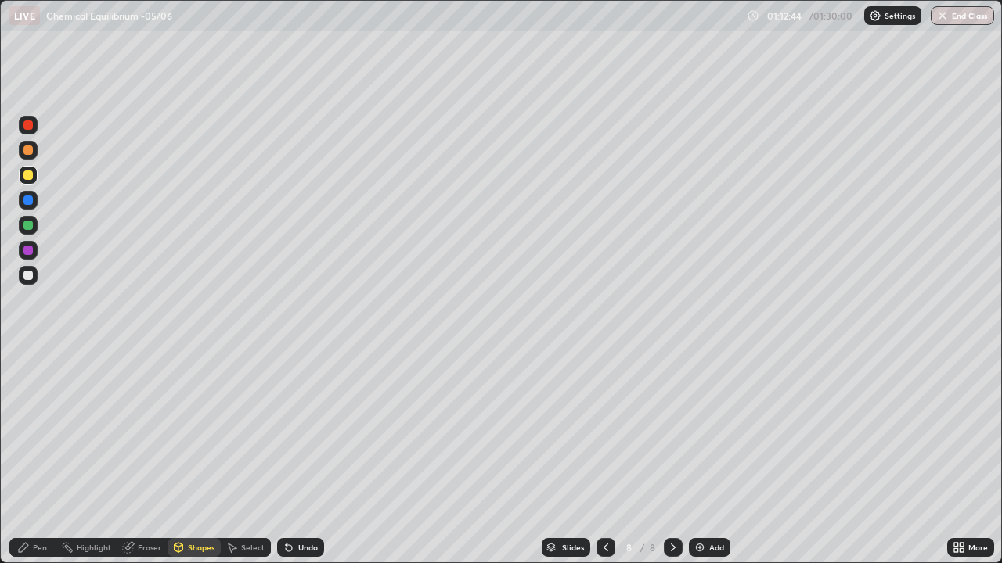
click at [32, 251] on div at bounding box center [27, 250] width 9 height 9
click at [27, 272] on div at bounding box center [27, 275] width 9 height 9
click at [286, 457] on icon at bounding box center [289, 548] width 6 height 6
click at [39, 457] on div "Pen" at bounding box center [40, 548] width 14 height 8
click at [199, 457] on div "Shapes" at bounding box center [193, 547] width 53 height 19
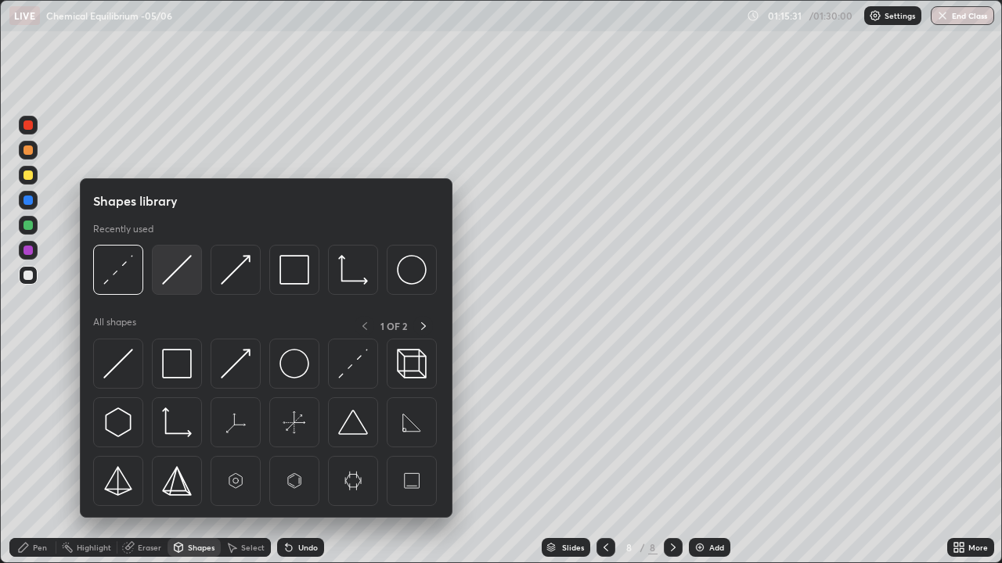
click at [174, 278] on img at bounding box center [177, 270] width 30 height 30
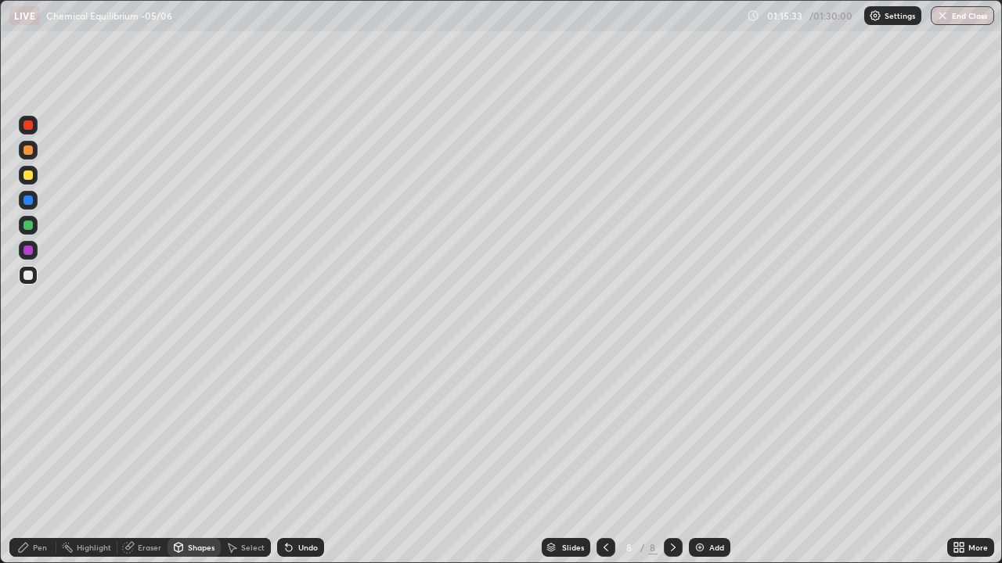
click at [30, 179] on div at bounding box center [27, 175] width 9 height 9
click at [39, 457] on div "Pen" at bounding box center [40, 548] width 14 height 8
click at [129, 457] on icon at bounding box center [129, 546] width 9 height 8
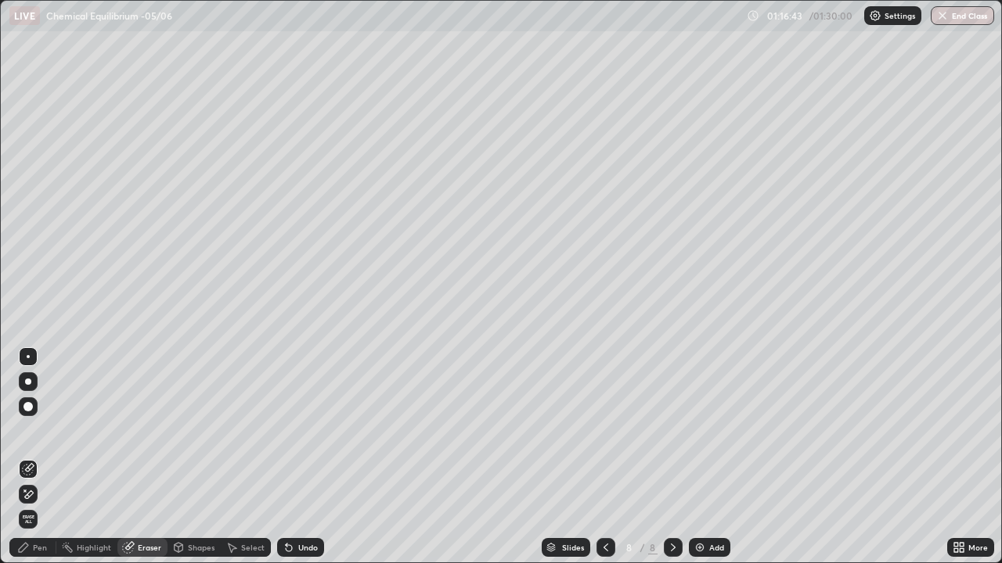
click at [41, 457] on div "Pen" at bounding box center [40, 548] width 14 height 8
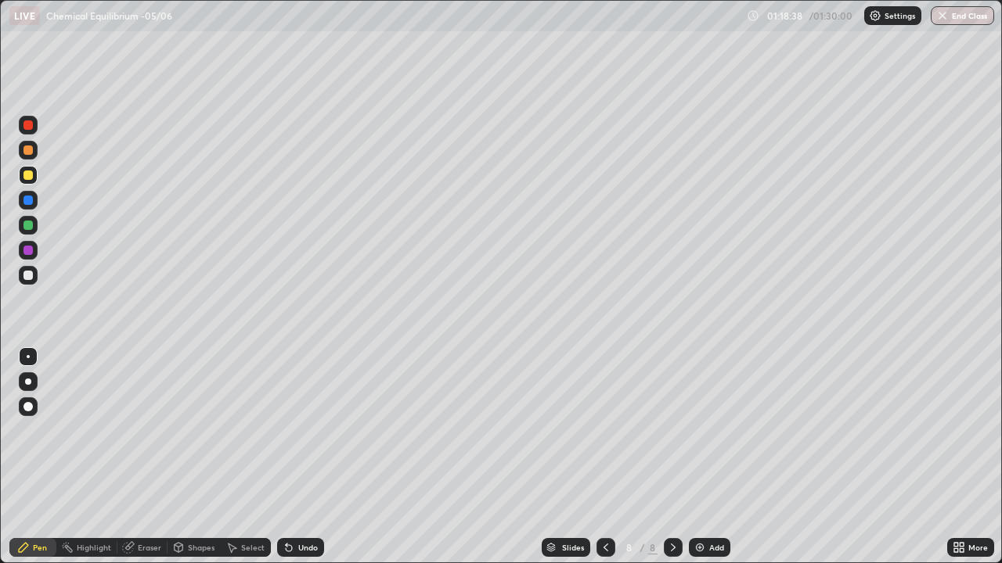
click at [707, 457] on div "Add" at bounding box center [709, 547] width 41 height 19
click at [28, 276] on div at bounding box center [27, 275] width 9 height 9
click at [199, 457] on div "Shapes" at bounding box center [193, 547] width 53 height 19
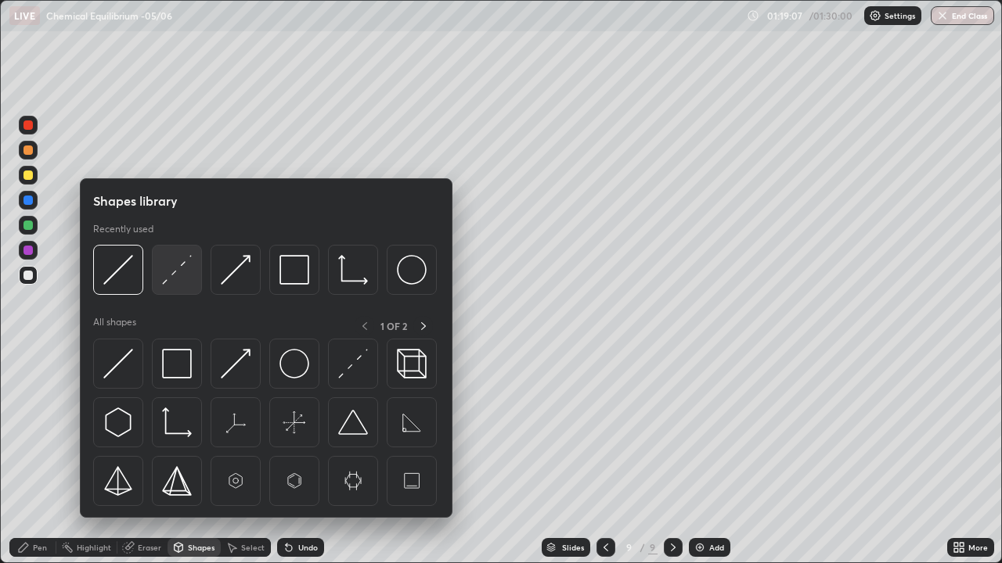
click at [177, 278] on img at bounding box center [177, 270] width 30 height 30
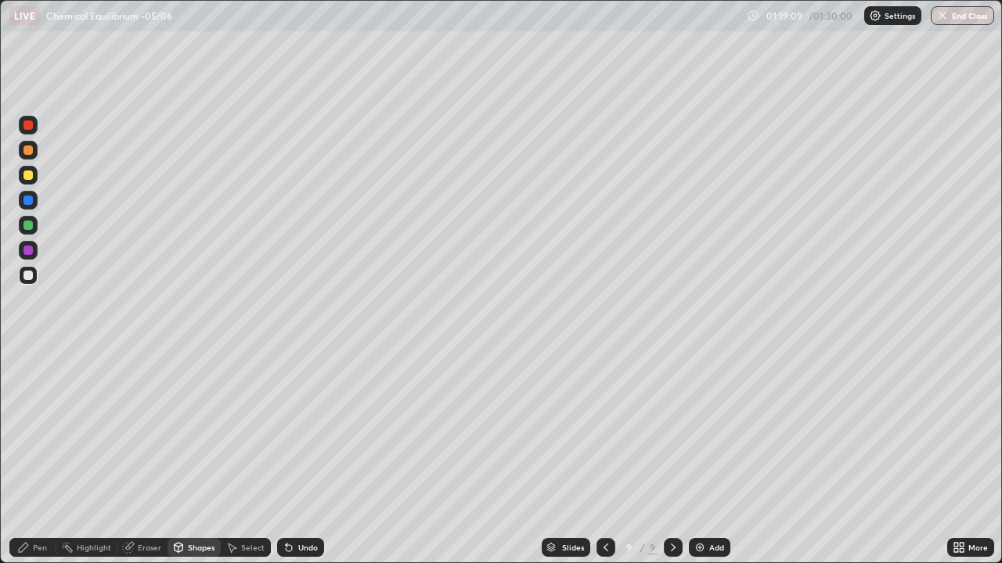
click at [36, 176] on div at bounding box center [28, 175] width 19 height 19
click at [31, 457] on div "Pen" at bounding box center [32, 547] width 47 height 19
click at [29, 277] on div at bounding box center [27, 275] width 9 height 9
click at [955, 11] on button "End Class" at bounding box center [961, 15] width 63 height 19
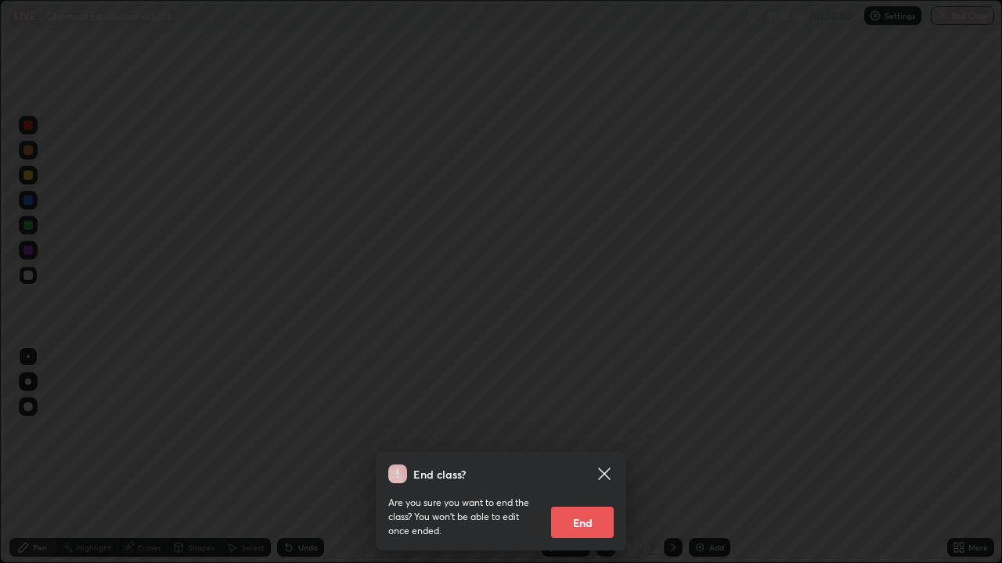
click at [581, 457] on button "End" at bounding box center [582, 522] width 63 height 31
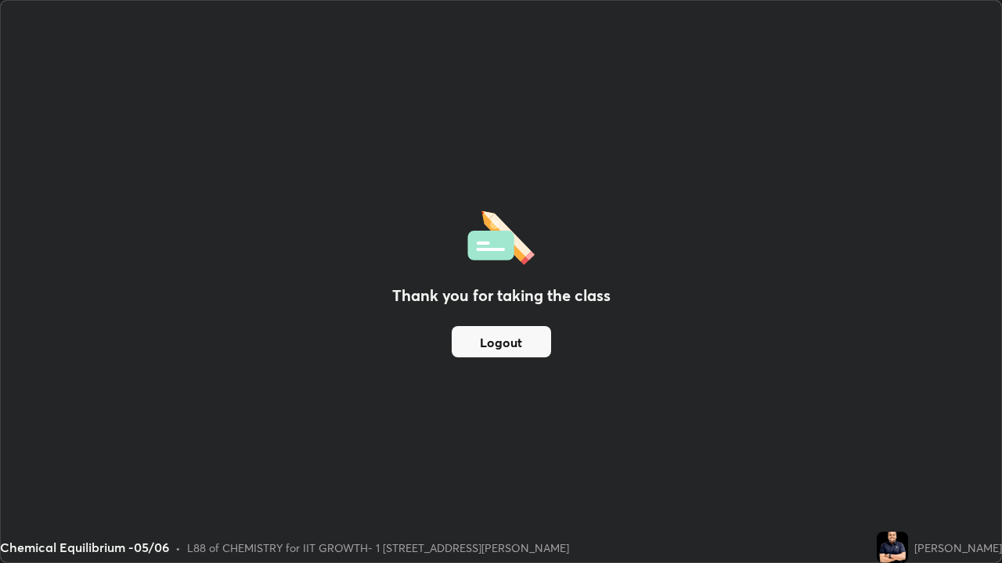
click at [498, 329] on button "Logout" at bounding box center [501, 341] width 99 height 31
